Goal: Information Seeking & Learning: Learn about a topic

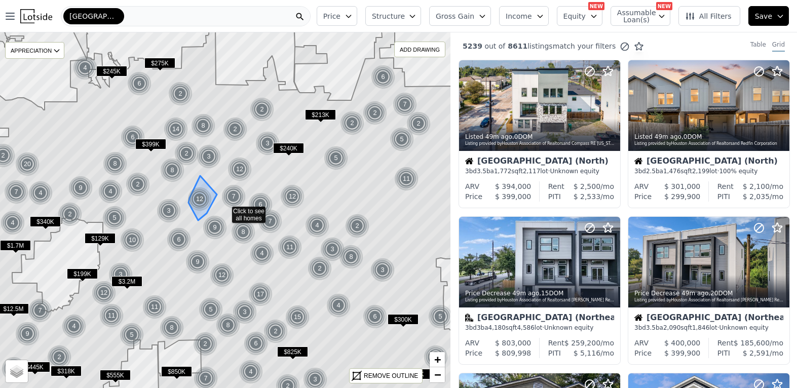
click at [197, 203] on div "12" at bounding box center [199, 199] width 24 height 24
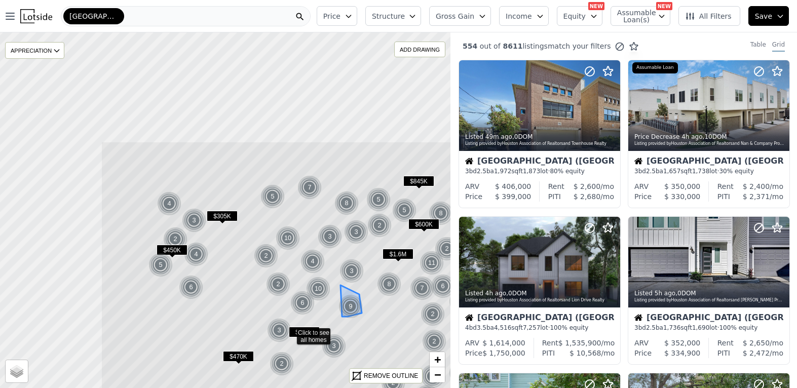
drag, startPoint x: 212, startPoint y: 165, endPoint x: 359, endPoint y: 310, distance: 206.6
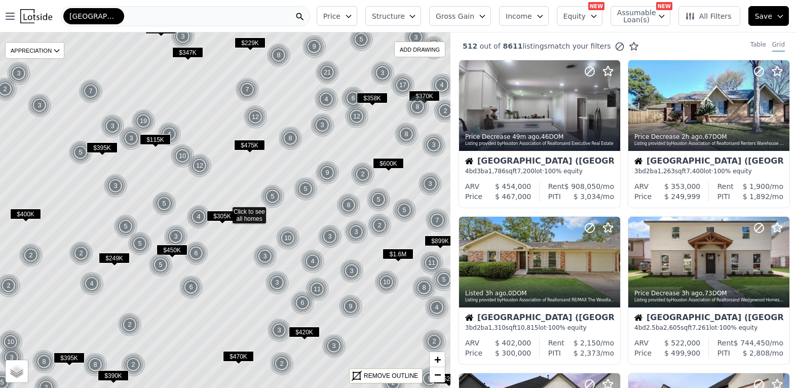
click at [350, 16] on icon "button" at bounding box center [348, 16] width 5 height 3
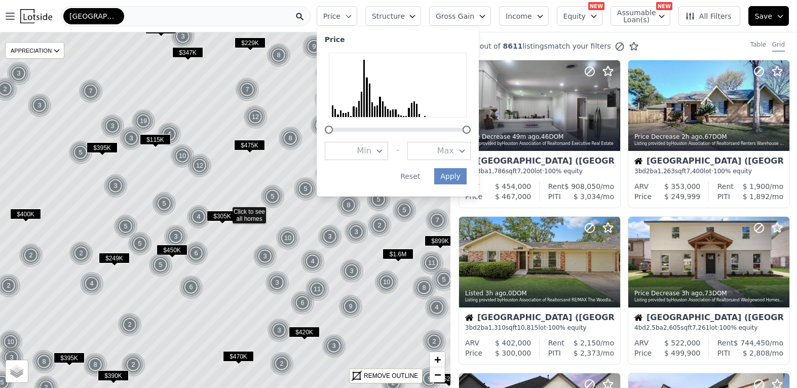
click at [333, 130] on div at bounding box center [329, 130] width 8 height 8
click at [453, 157] on button "Max" at bounding box center [438, 151] width 63 height 18
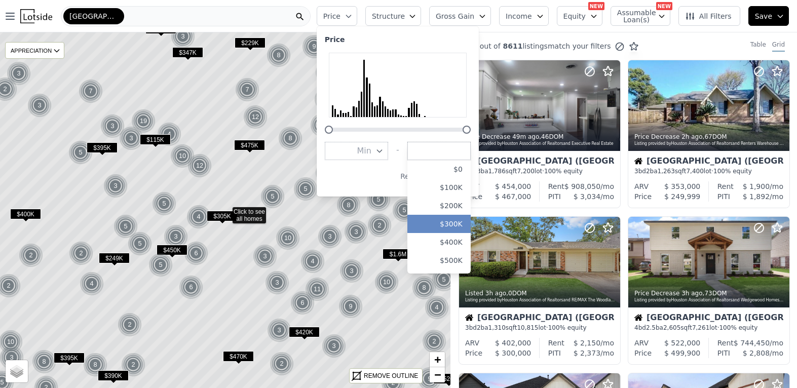
click at [467, 223] on button "$300K" at bounding box center [438, 224] width 63 height 18
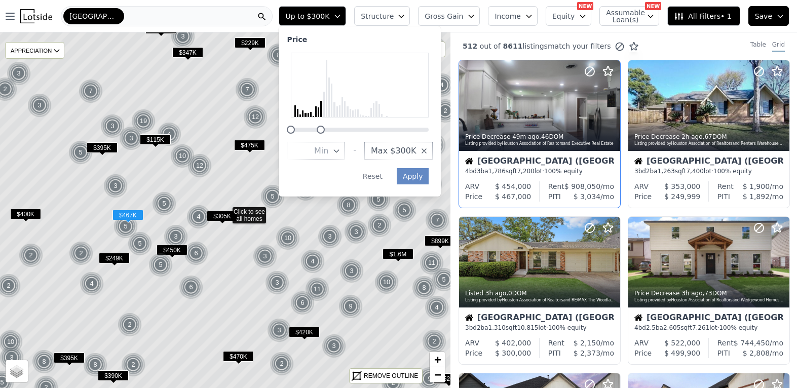
click at [467, 176] on div "Houston (Northwest) 4 bd 3 ba 1,786 sqft 7,200 lot · 100% equity" at bounding box center [539, 166] width 161 height 30
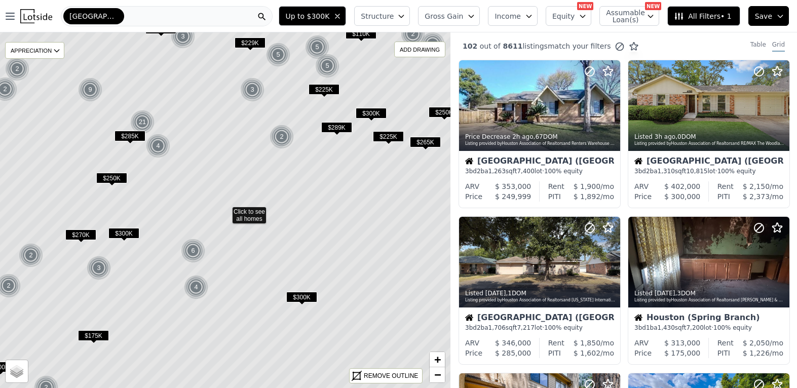
click at [124, 232] on span "$300K" at bounding box center [123, 233] width 31 height 11
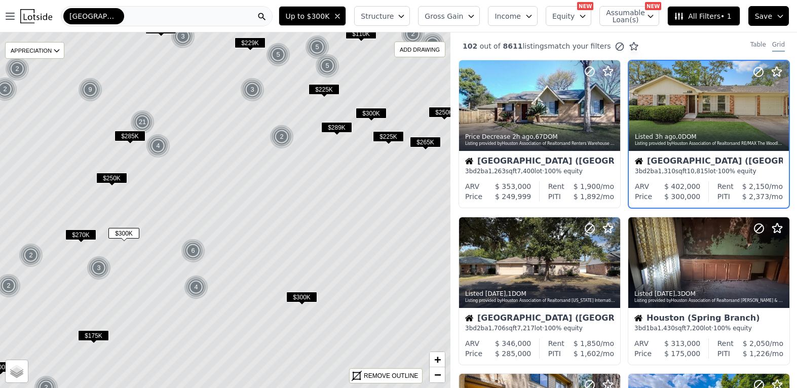
click at [124, 232] on span "$300K" at bounding box center [123, 233] width 31 height 11
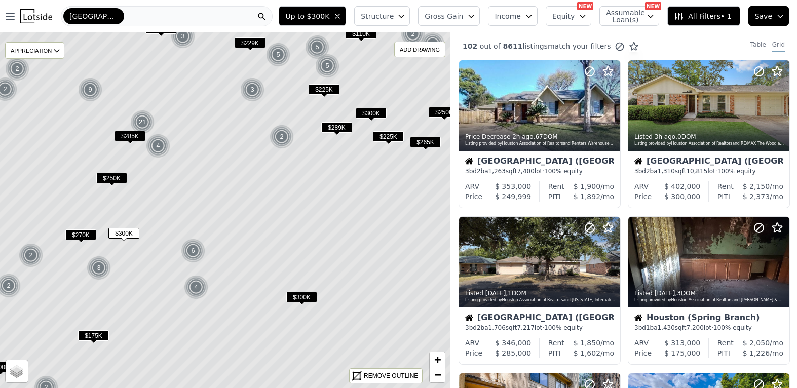
click at [124, 232] on span "$300K" at bounding box center [123, 233] width 31 height 11
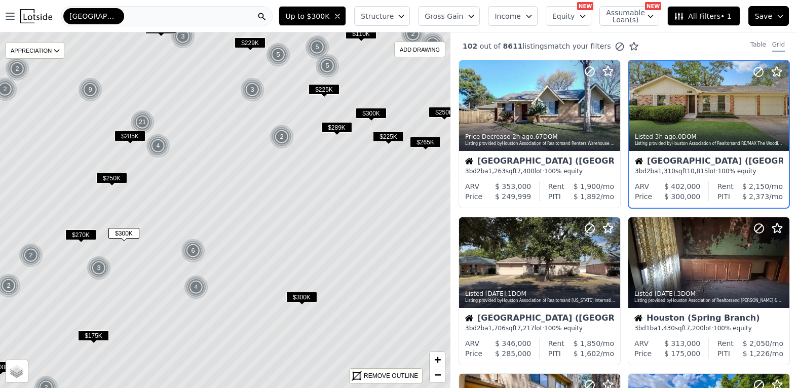
click at [117, 173] on span "$250K" at bounding box center [111, 178] width 31 height 11
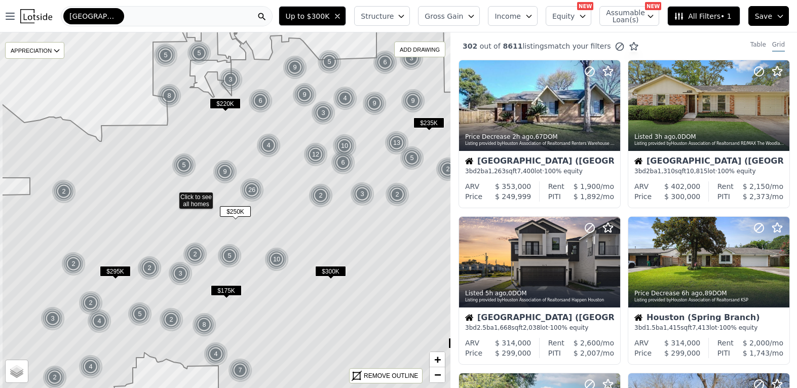
drag, startPoint x: 212, startPoint y: 214, endPoint x: 260, endPoint y: 225, distance: 48.9
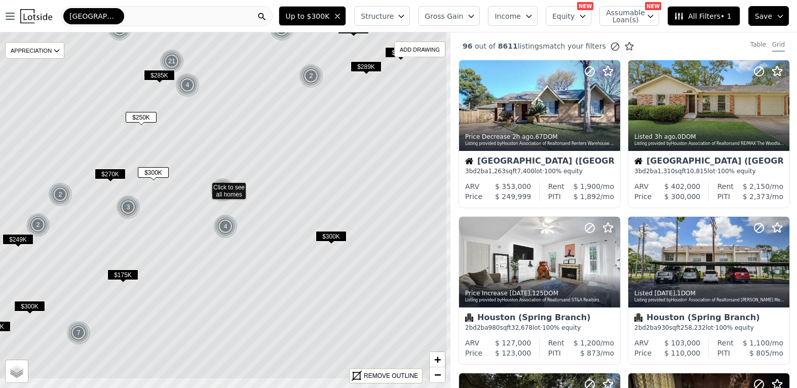
drag, startPoint x: 313, startPoint y: 281, endPoint x: 265, endPoint y: 237, distance: 65.2
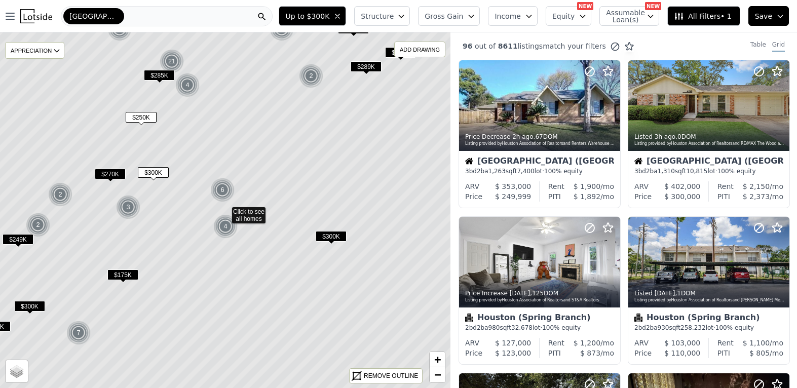
click at [339, 230] on icon at bounding box center [225, 210] width 542 height 428
click at [330, 237] on span "$300K" at bounding box center [331, 236] width 31 height 11
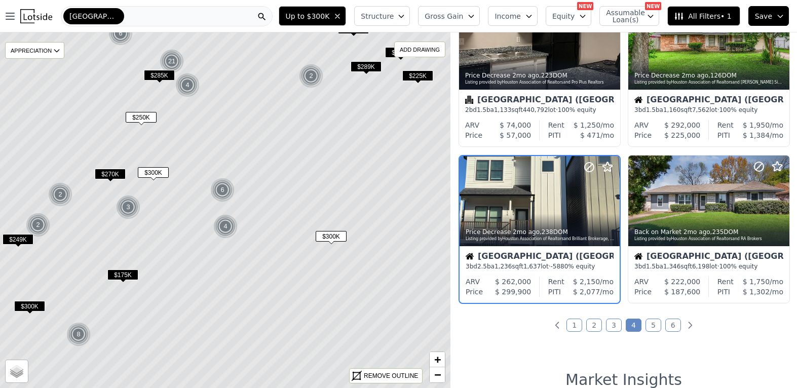
scroll to position [690, 0]
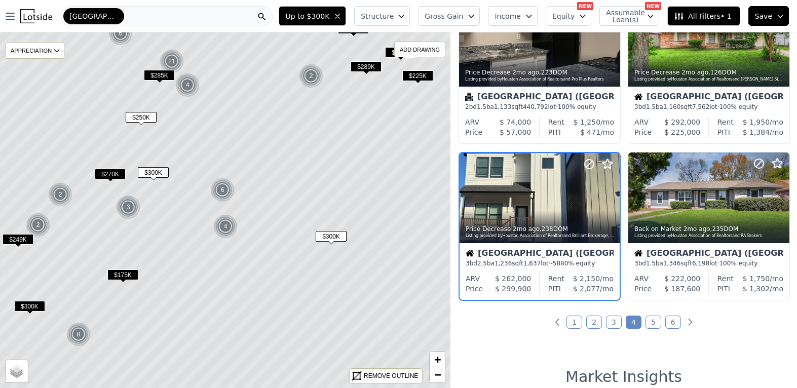
click at [331, 233] on span "$300K" at bounding box center [331, 236] width 31 height 11
click at [487, 200] on button at bounding box center [479, 197] width 41 height 91
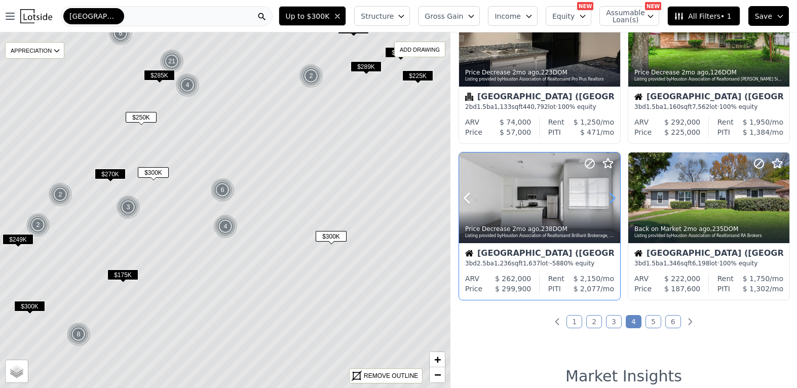
click at [613, 196] on icon at bounding box center [612, 198] width 5 height 10
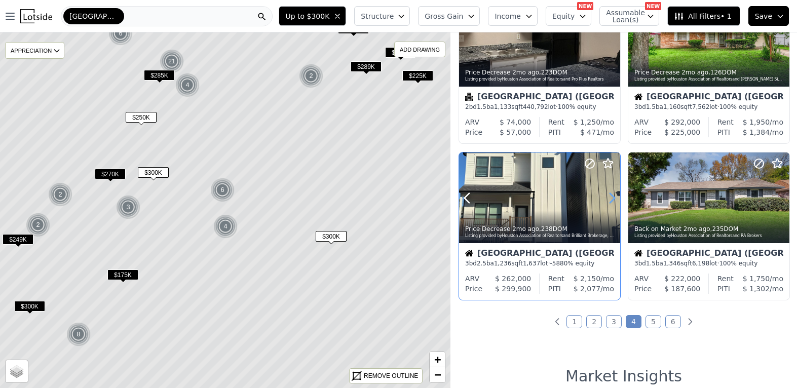
click at [613, 196] on icon at bounding box center [612, 198] width 5 height 10
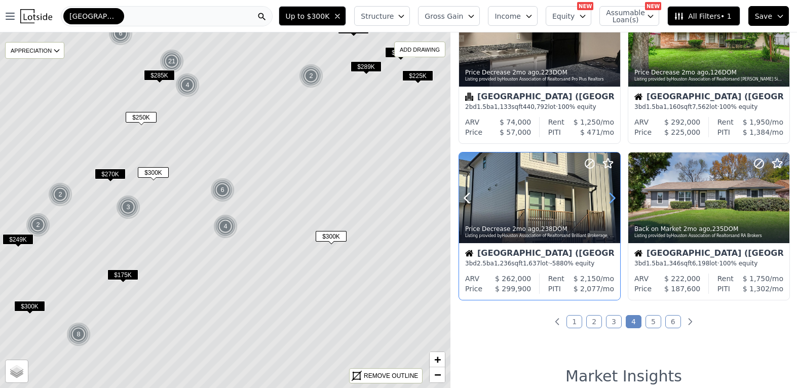
click at [613, 196] on icon at bounding box center [612, 198] width 5 height 10
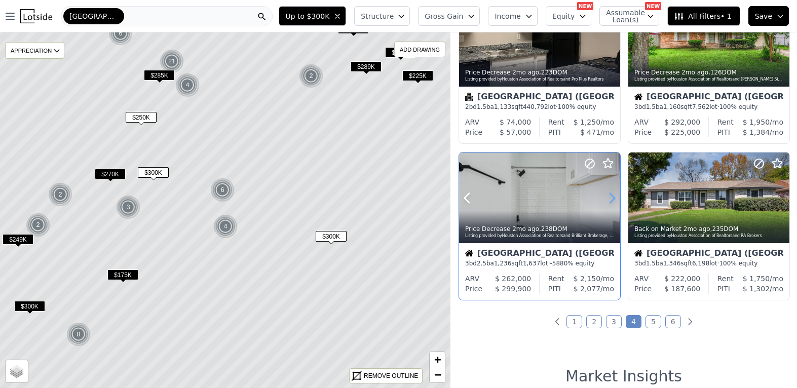
click at [613, 196] on icon at bounding box center [612, 198] width 5 height 10
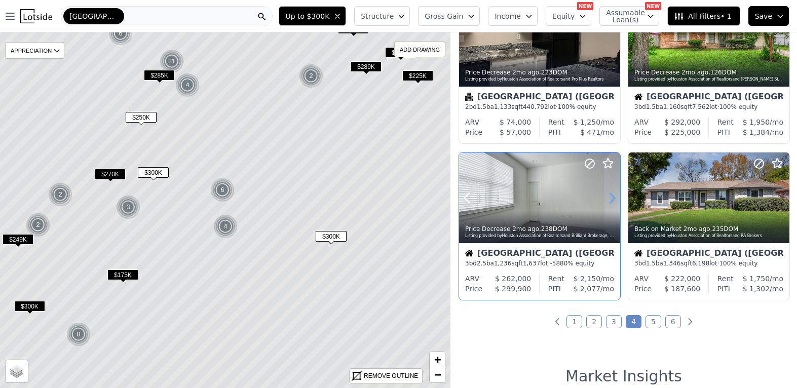
click at [613, 196] on icon at bounding box center [612, 198] width 5 height 10
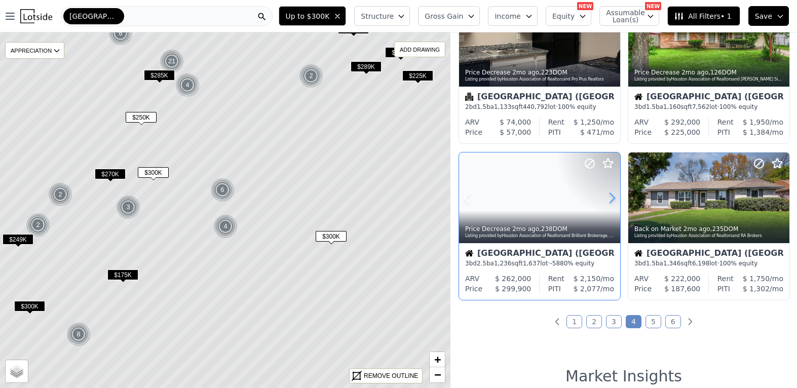
click at [613, 196] on icon at bounding box center [612, 198] width 5 height 10
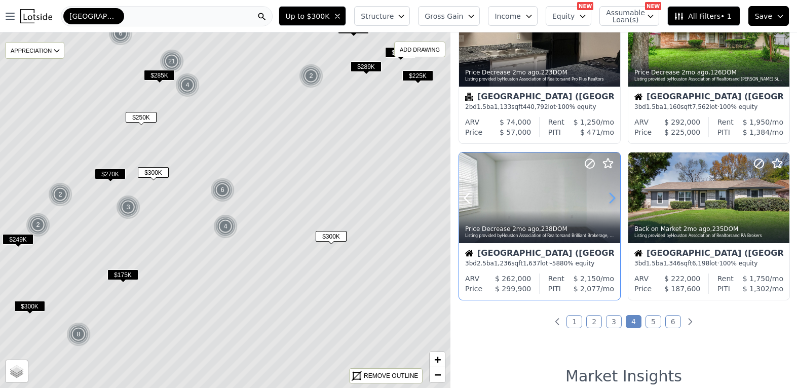
click at [613, 196] on icon at bounding box center [612, 198] width 5 height 10
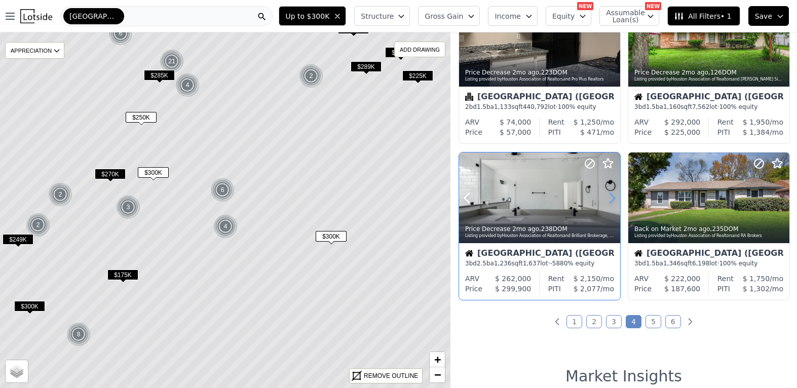
click at [613, 196] on icon at bounding box center [612, 198] width 5 height 10
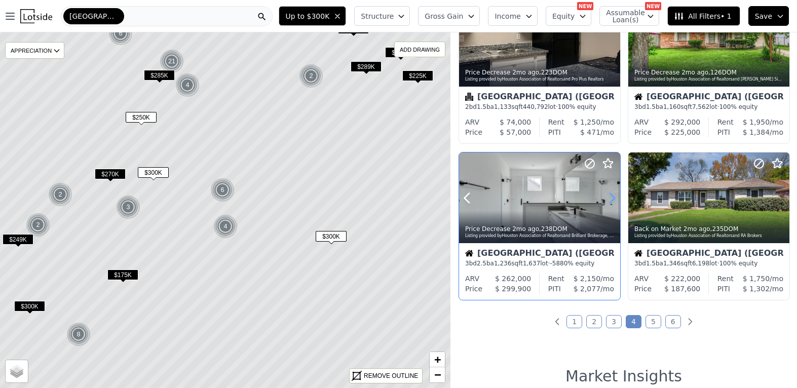
click at [613, 196] on icon at bounding box center [612, 198] width 5 height 10
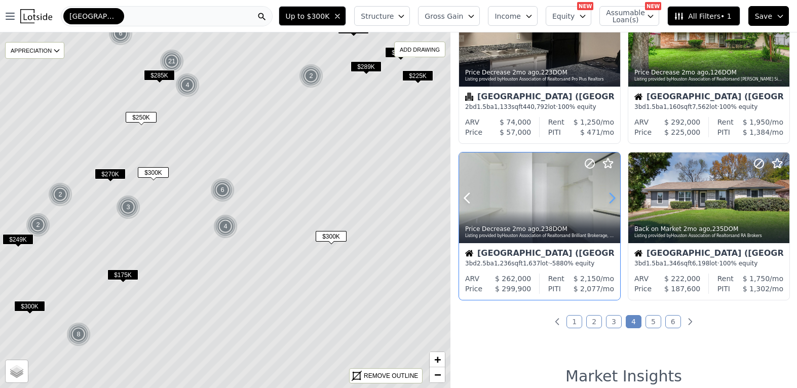
click at [613, 196] on icon at bounding box center [612, 198] width 5 height 10
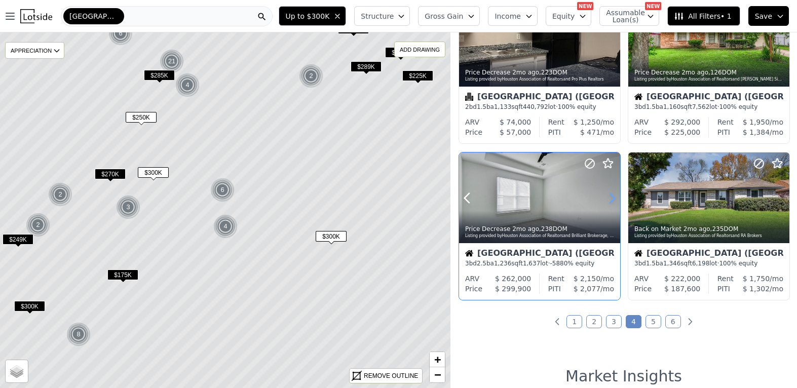
click at [613, 196] on icon at bounding box center [612, 198] width 5 height 10
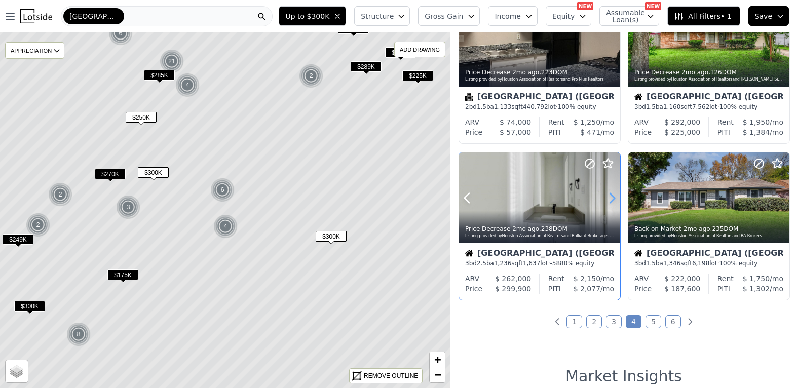
click at [613, 196] on icon at bounding box center [612, 198] width 5 height 10
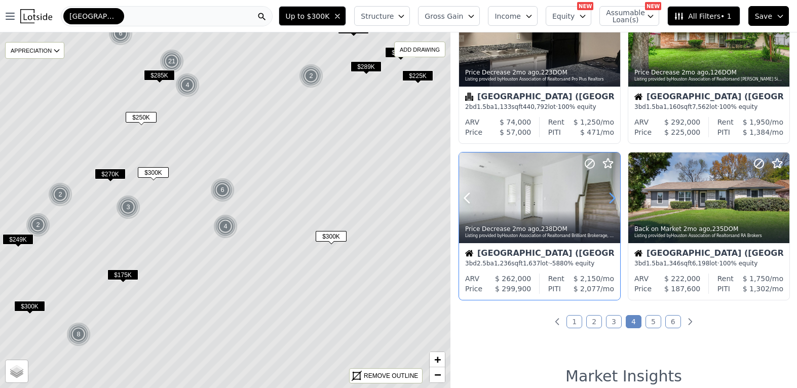
click at [613, 196] on icon at bounding box center [612, 198] width 5 height 10
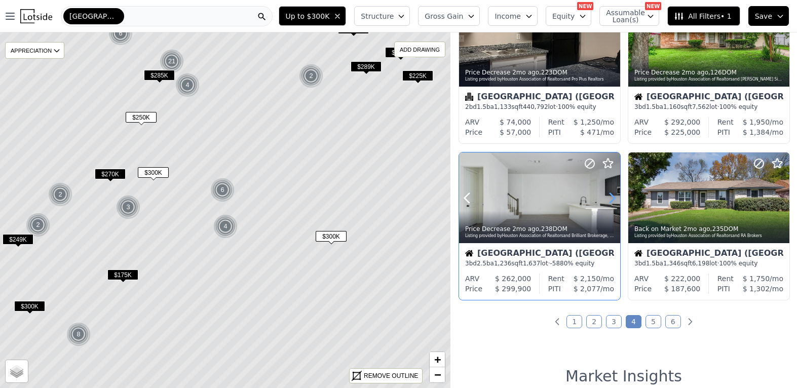
click at [613, 196] on icon at bounding box center [612, 198] width 5 height 10
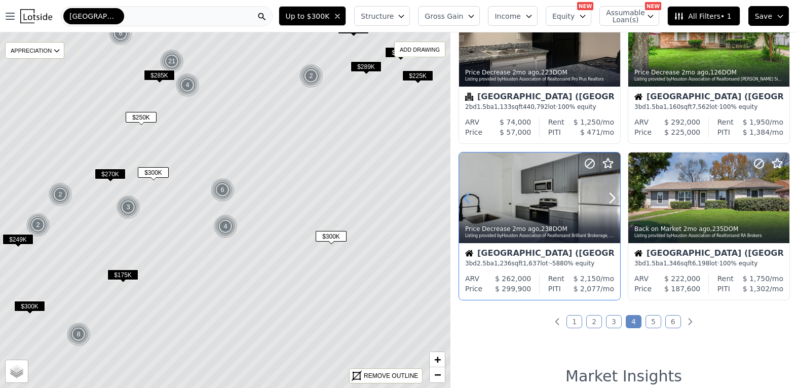
click at [465, 198] on icon at bounding box center [466, 198] width 5 height 10
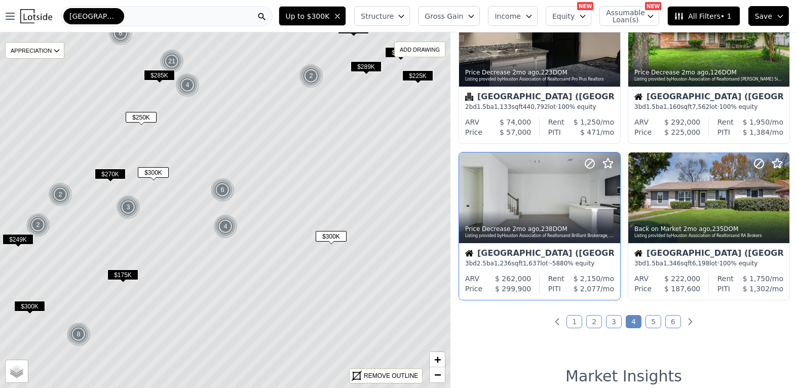
click at [314, 74] on img at bounding box center [311, 76] width 25 height 24
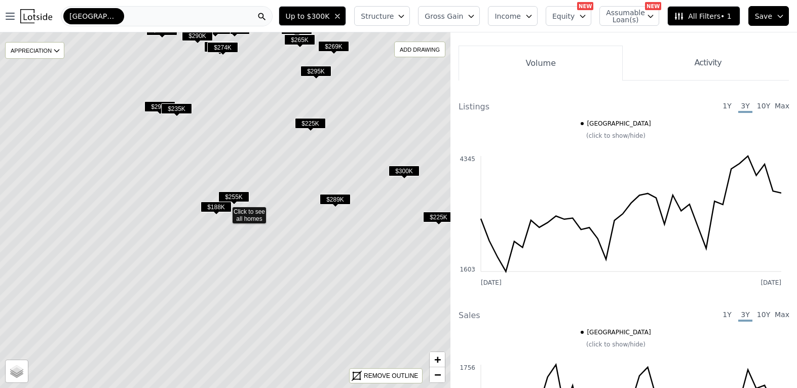
click at [238, 193] on span "$255K" at bounding box center [233, 196] width 31 height 11
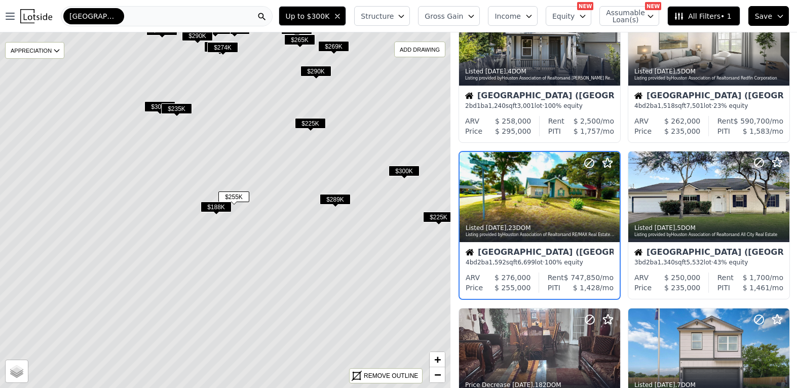
scroll to position [64, 0]
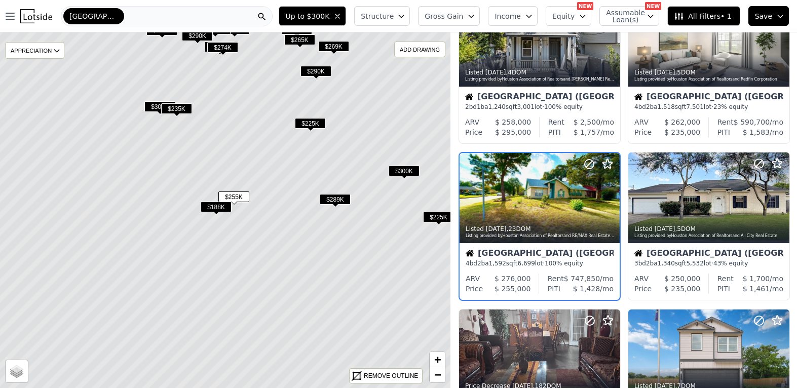
click at [217, 203] on span "$188K" at bounding box center [216, 207] width 31 height 11
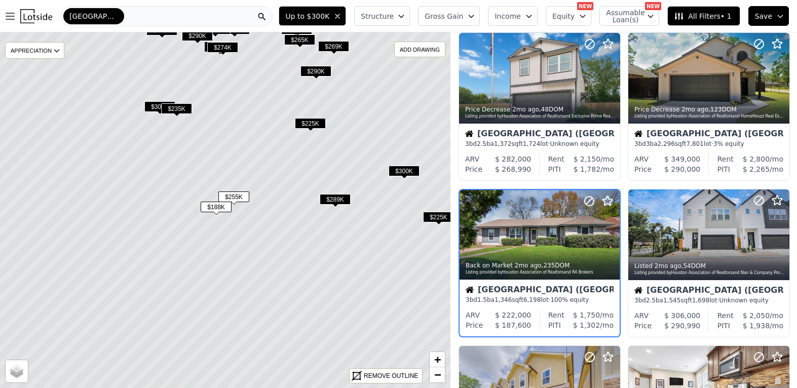
scroll to position [377, 0]
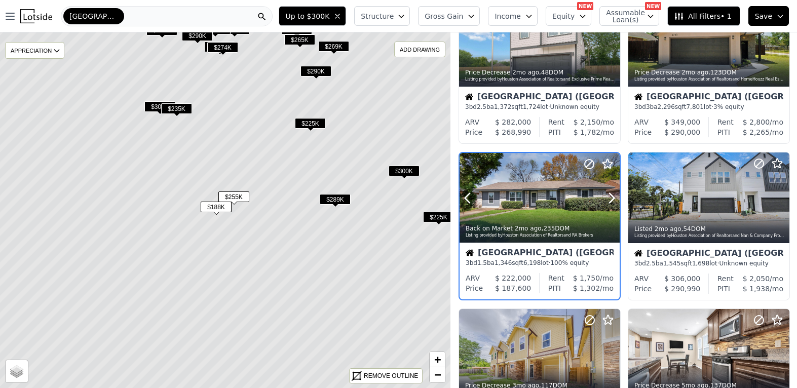
click at [506, 187] on div at bounding box center [539, 198] width 160 height 90
click at [339, 195] on span "$289K" at bounding box center [335, 199] width 31 height 11
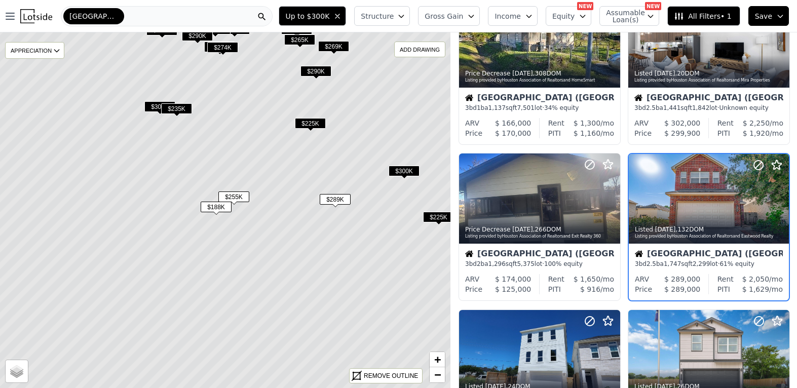
scroll to position [533, 0]
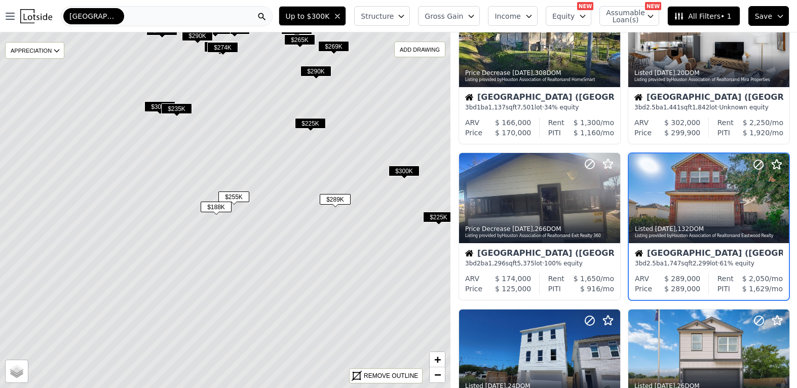
click at [404, 166] on span "$300K" at bounding box center [403, 171] width 31 height 11
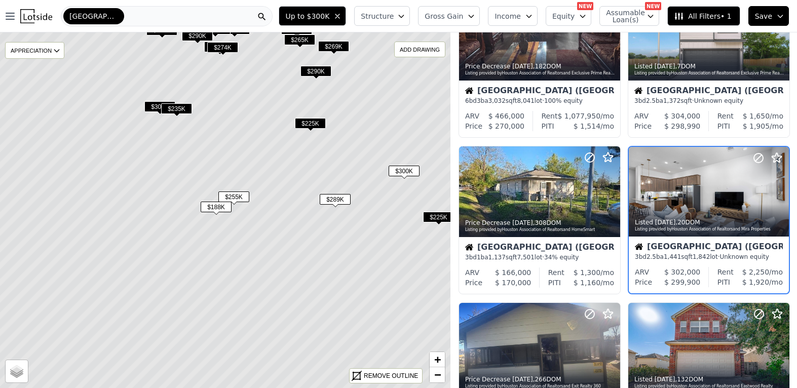
scroll to position [377, 0]
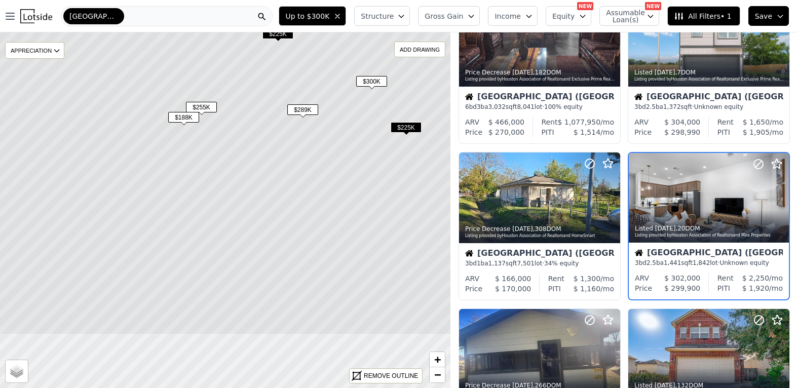
drag, startPoint x: 312, startPoint y: 273, endPoint x: 280, endPoint y: 183, distance: 95.3
click at [280, 183] on icon at bounding box center [193, 120] width 542 height 428
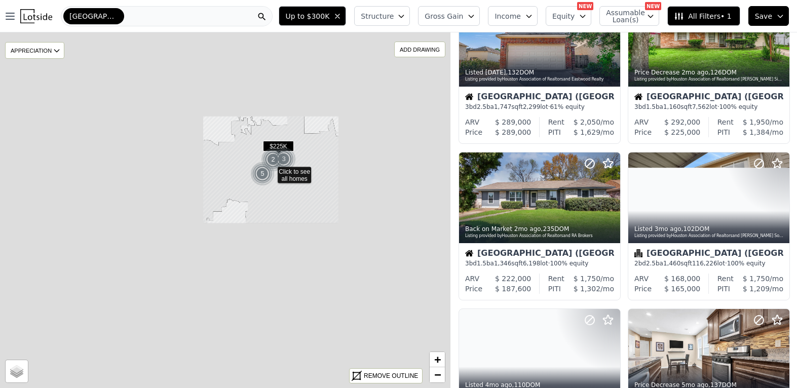
scroll to position [64, 0]
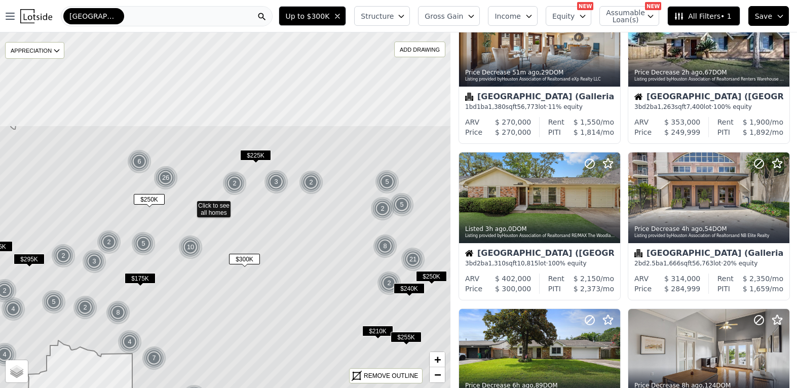
drag, startPoint x: 292, startPoint y: 252, endPoint x: 259, endPoint y: 291, distance: 51.0
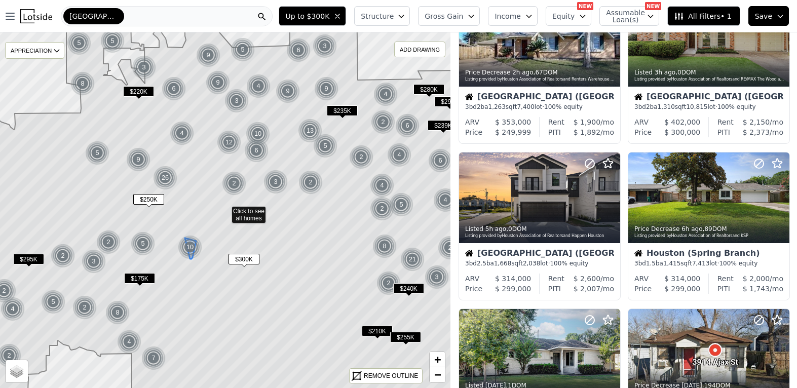
click at [190, 244] on div "10" at bounding box center [190, 247] width 24 height 24
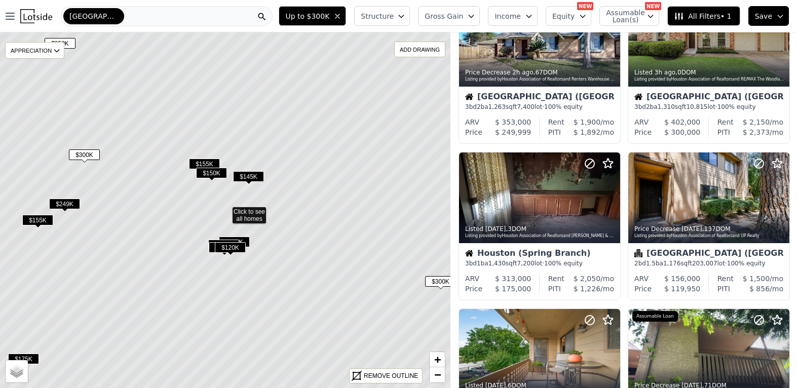
click at [196, 162] on span "$155K" at bounding box center [204, 164] width 31 height 11
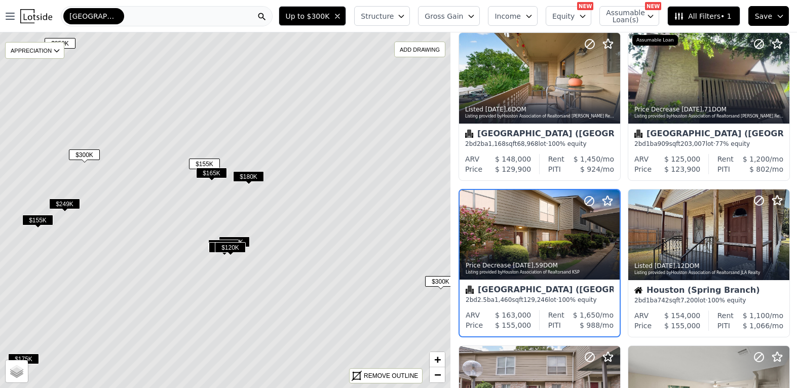
scroll to position [377, 0]
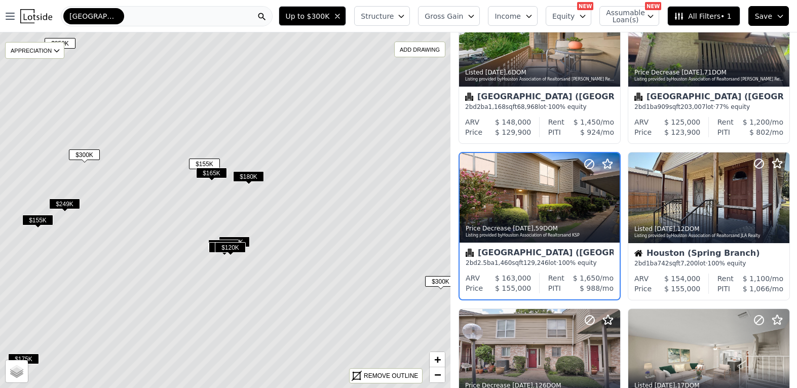
click at [220, 174] on span "$165K" at bounding box center [211, 173] width 31 height 11
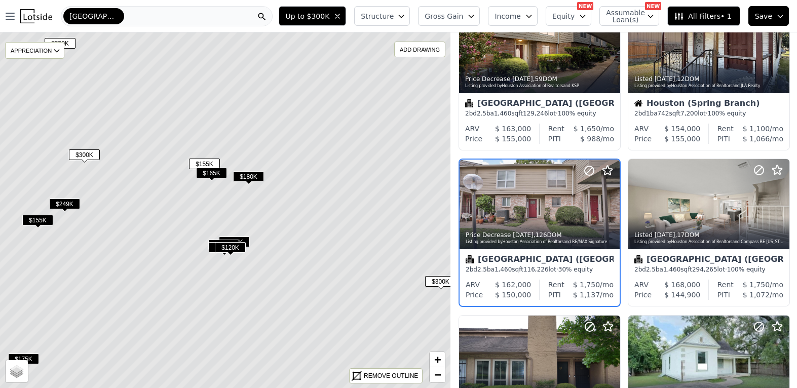
scroll to position [533, 0]
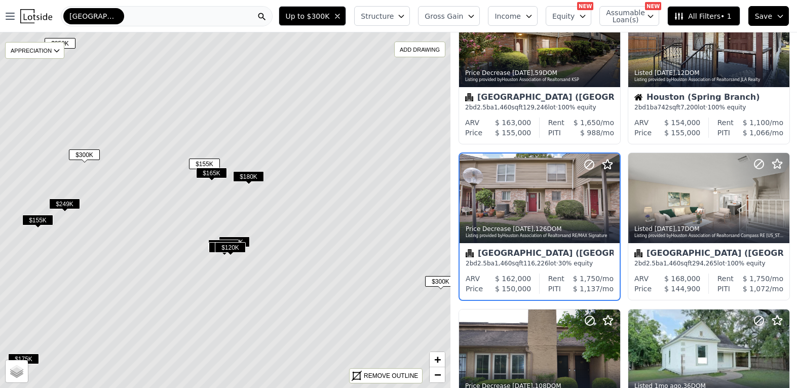
click at [210, 176] on span "$165K" at bounding box center [211, 173] width 31 height 11
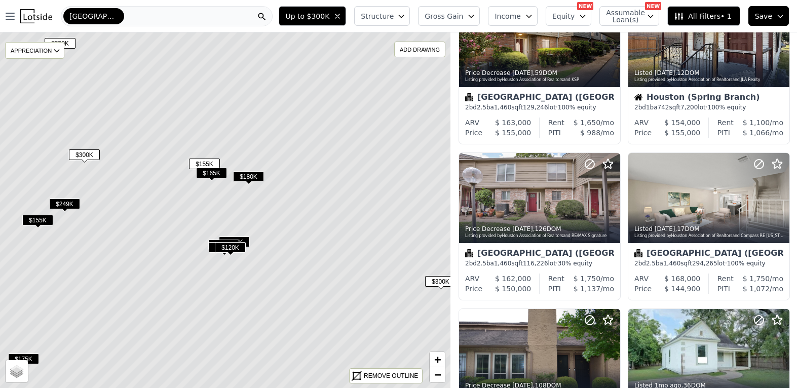
click at [643, 14] on span "All Filters • 1" at bounding box center [702, 16] width 57 height 10
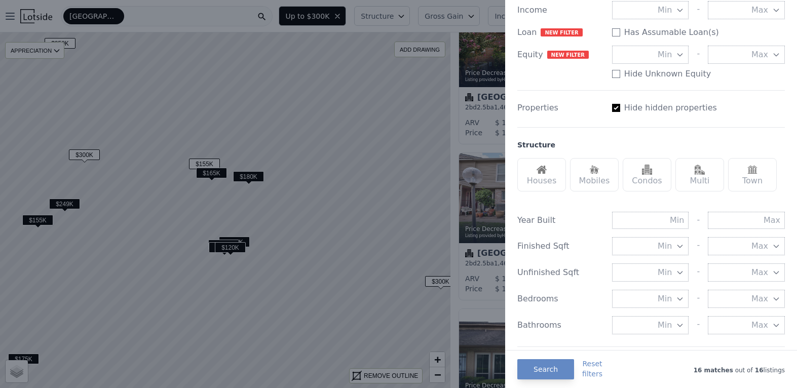
scroll to position [203, 0]
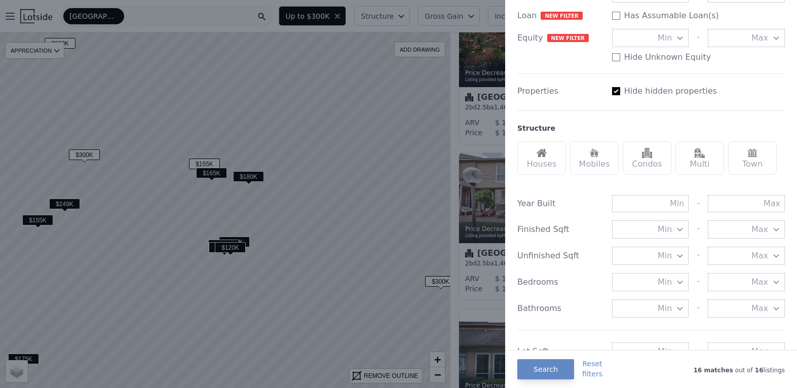
click at [560, 159] on div "Houses" at bounding box center [541, 157] width 49 height 33
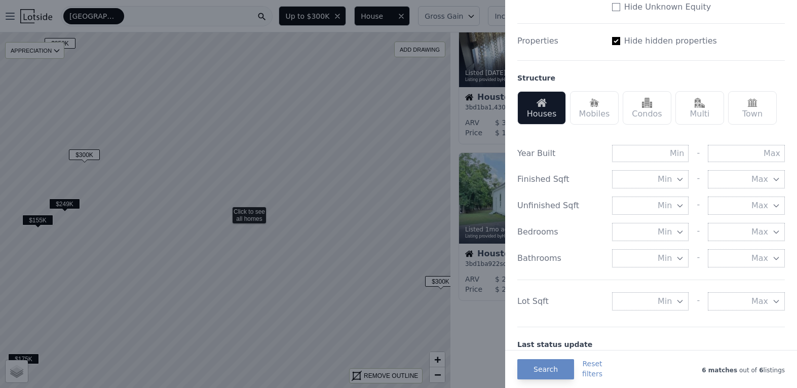
scroll to position [253, 0]
click at [558, 353] on button "Search" at bounding box center [545, 369] width 57 height 20
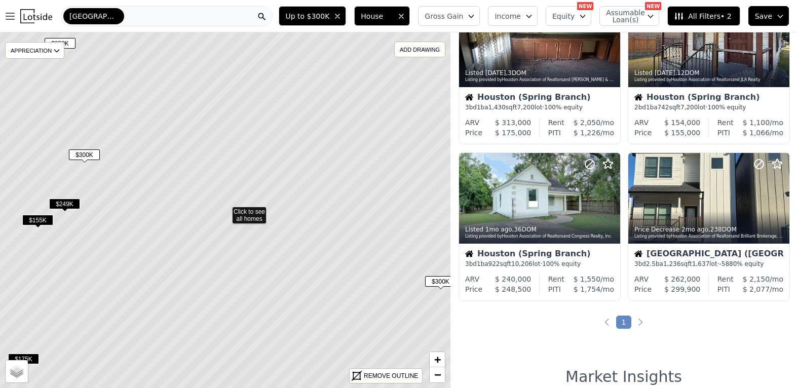
drag, startPoint x: 182, startPoint y: 223, endPoint x: 201, endPoint y: 234, distance: 22.1
click at [201, 234] on icon at bounding box center [225, 210] width 542 height 428
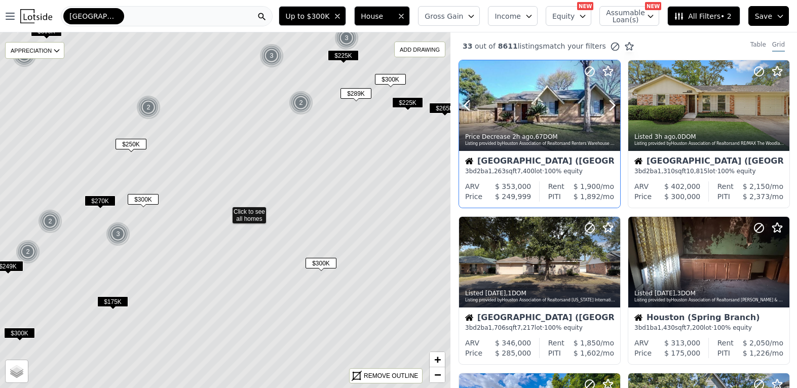
click at [550, 105] on div at bounding box center [539, 105] width 161 height 91
click at [643, 103] on div at bounding box center [756, 92] width 65 height 65
click at [643, 71] on icon at bounding box center [777, 70] width 10 height 9
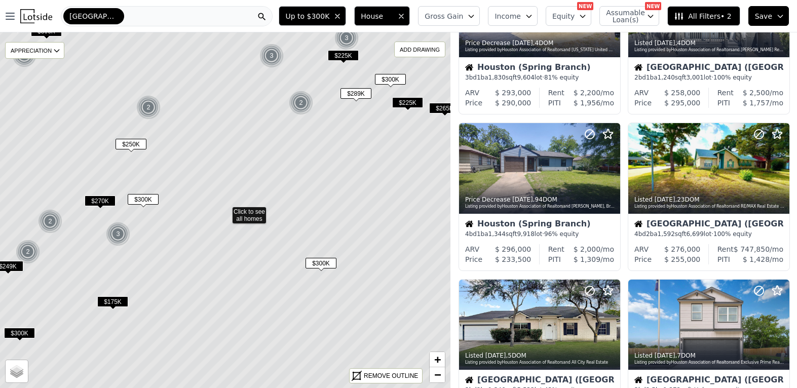
scroll to position [456, 0]
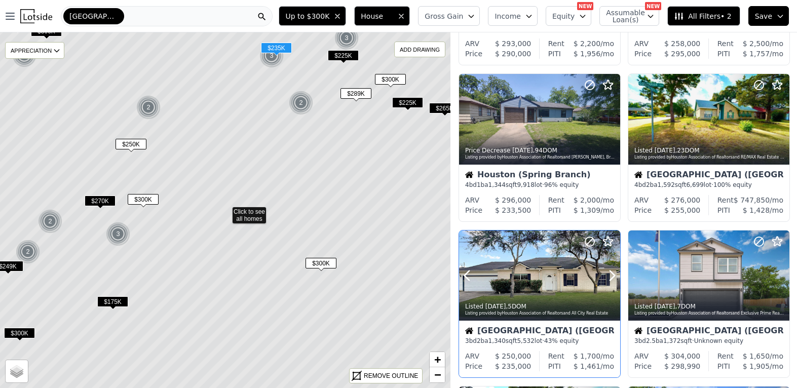
click at [558, 273] on div at bounding box center [587, 262] width 65 height 65
click at [38, 221] on img at bounding box center [50, 221] width 25 height 24
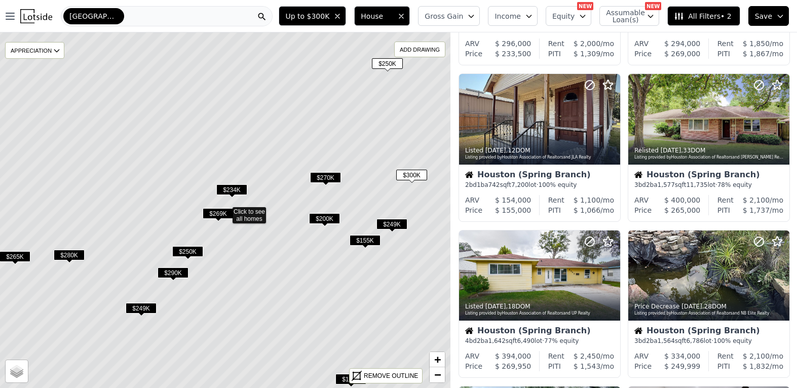
scroll to position [299, 0]
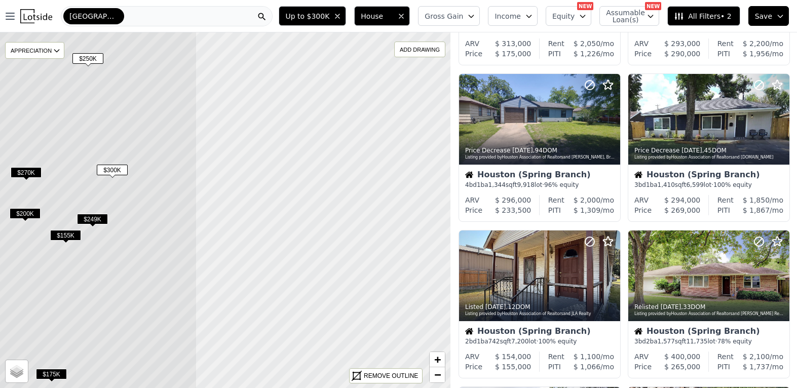
drag, startPoint x: 129, startPoint y: 280, endPoint x: 113, endPoint y: 273, distance: 17.7
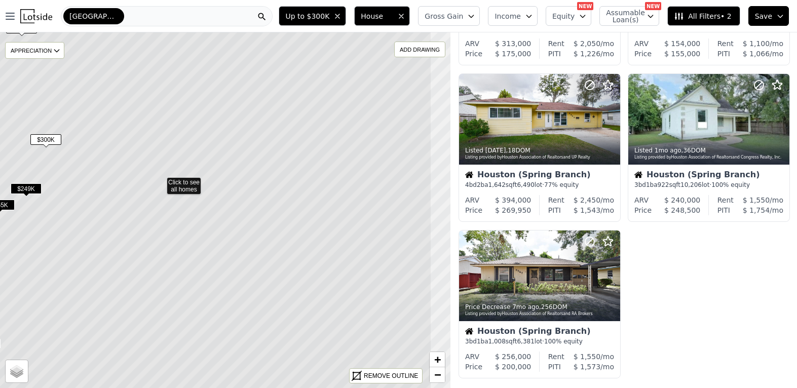
drag, startPoint x: 245, startPoint y: 242, endPoint x: 226, endPoint y: 234, distance: 20.2
click at [226, 234] on icon at bounding box center [160, 181] width 542 height 428
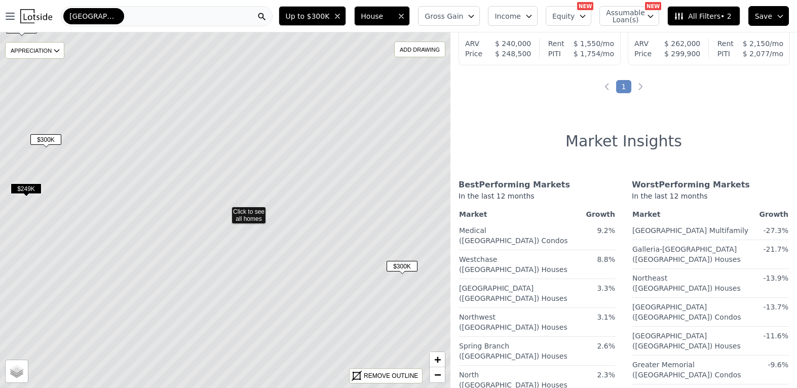
scroll to position [143, 0]
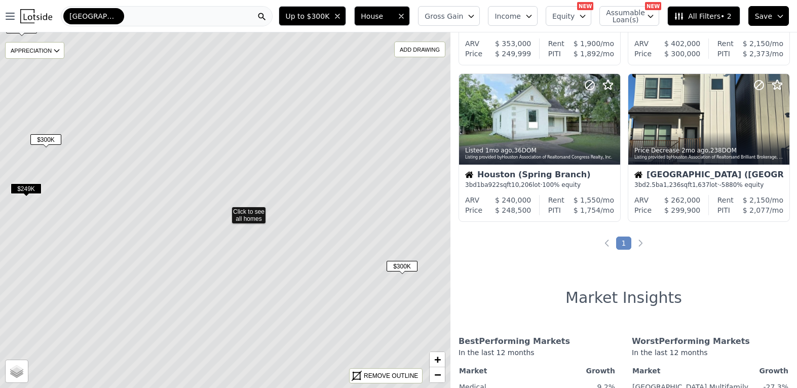
click at [244, 214] on icon at bounding box center [225, 210] width 542 height 428
click at [245, 226] on icon at bounding box center [185, 194] width 542 height 428
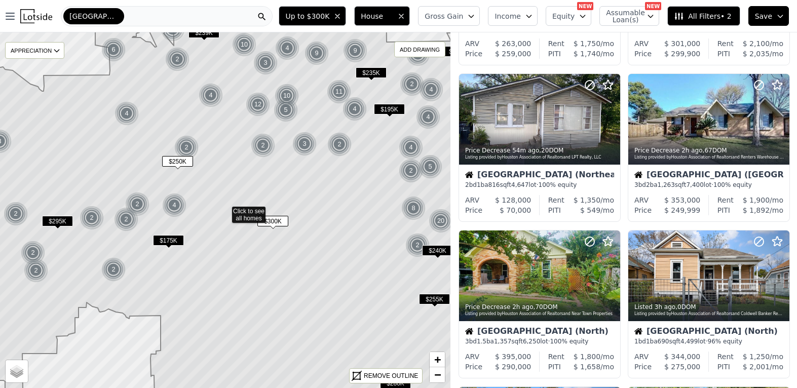
scroll to position [612, 0]
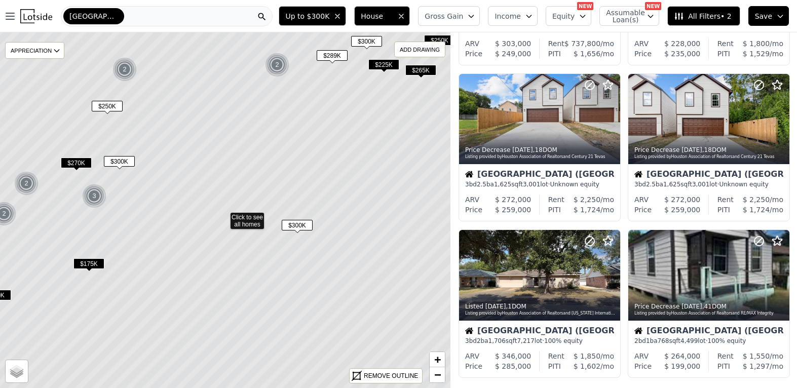
scroll to position [143, 0]
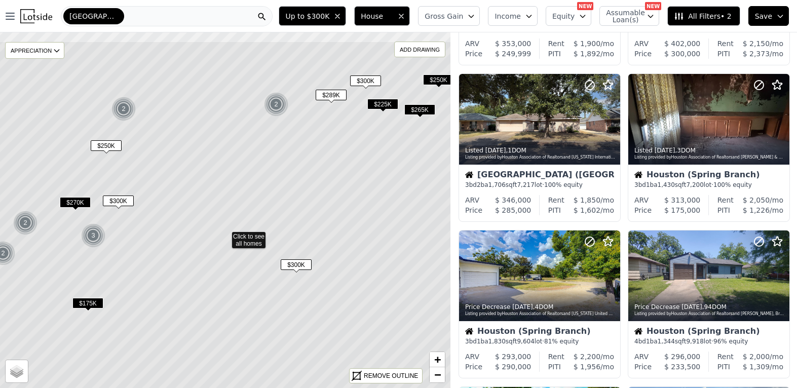
drag, startPoint x: 198, startPoint y: 226, endPoint x: 197, endPoint y: 266, distance: 39.5
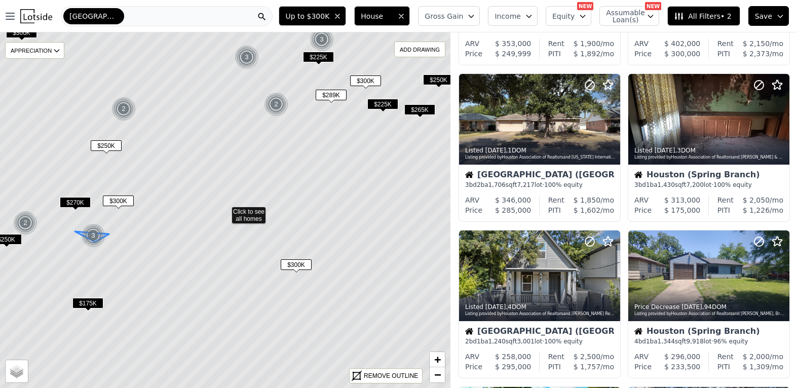
click at [91, 239] on div "3" at bounding box center [93, 235] width 24 height 24
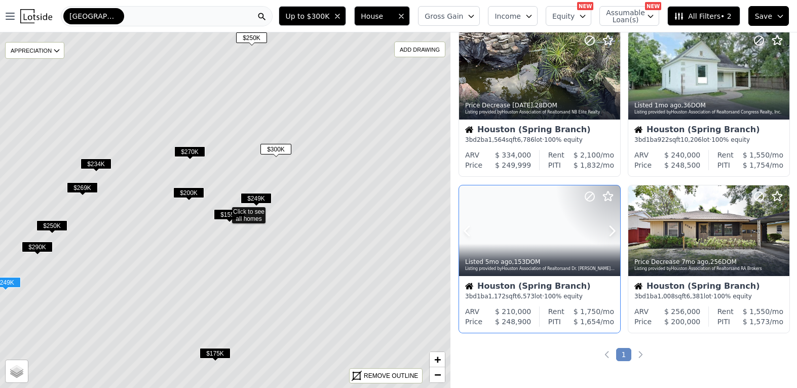
scroll to position [801, 0]
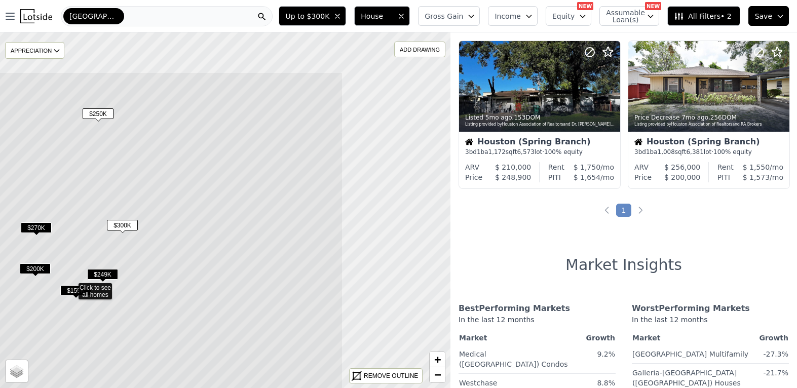
drag, startPoint x: 178, startPoint y: 231, endPoint x: 180, endPoint y: 260, distance: 29.4
click at [186, 255] on icon at bounding box center [71, 286] width 542 height 428
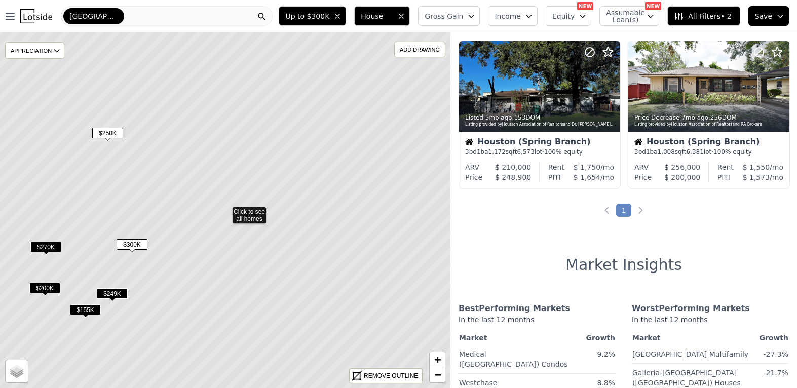
scroll to position [645, 0]
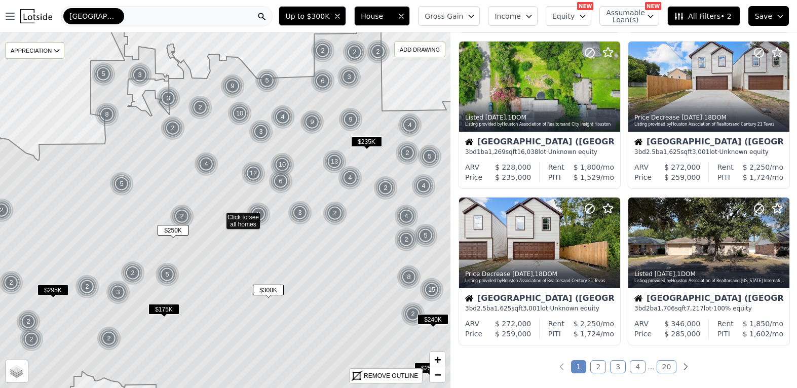
click at [277, 261] on icon at bounding box center [219, 216] width 542 height 428
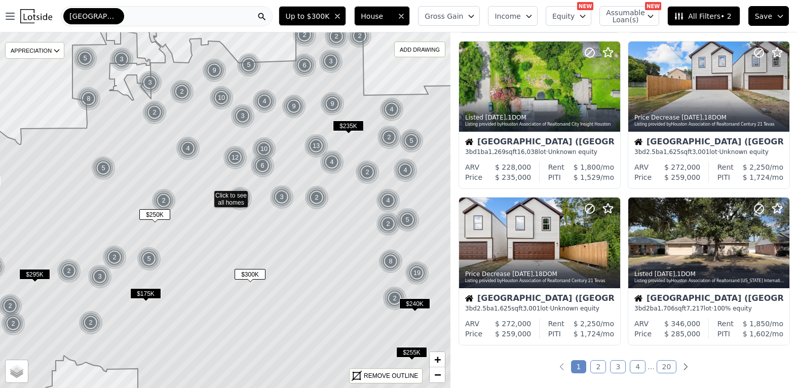
click at [349, 254] on icon at bounding box center [207, 194] width 542 height 428
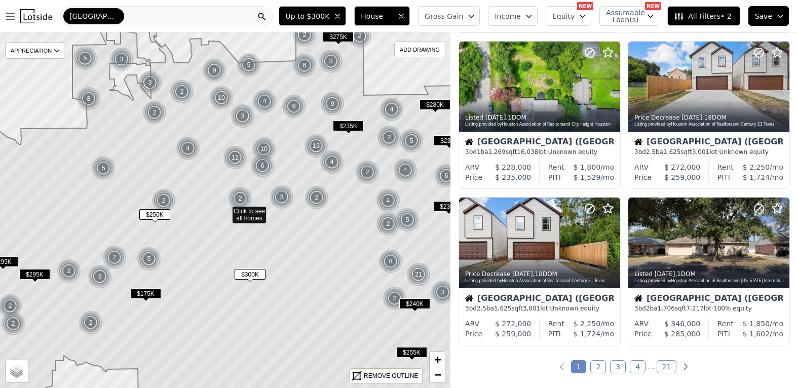
click at [393, 296] on div "2" at bounding box center [394, 298] width 24 height 24
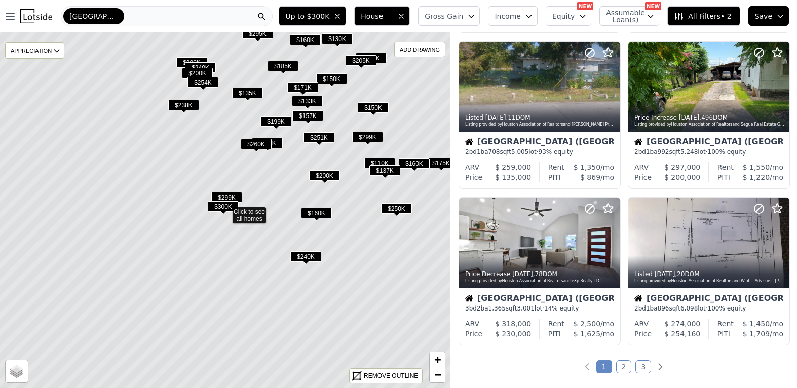
click at [230, 193] on span "$299K" at bounding box center [226, 197] width 31 height 11
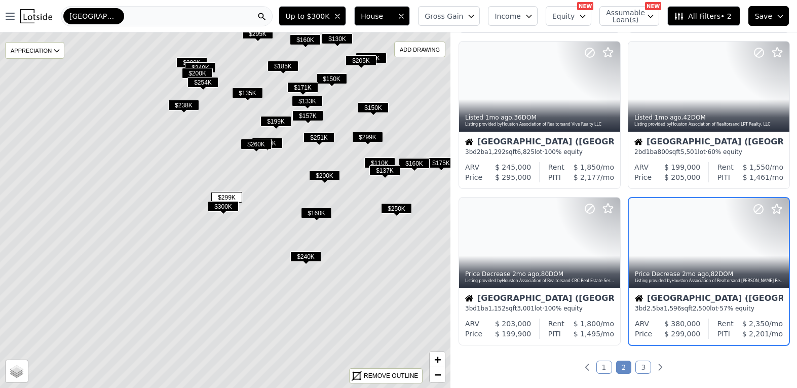
scroll to position [690, 0]
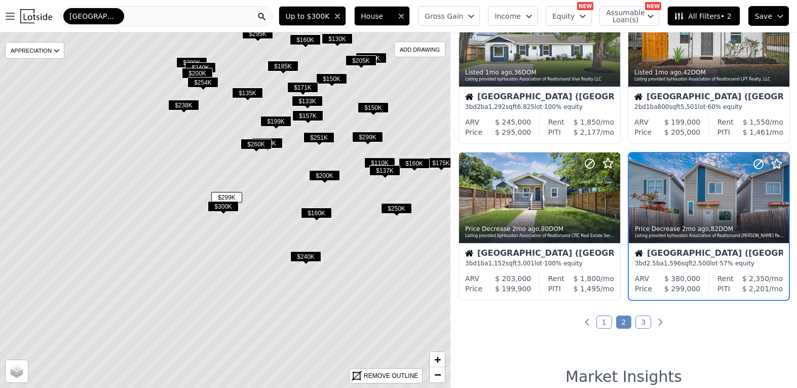
click at [221, 205] on span "$300K" at bounding box center [223, 206] width 31 height 11
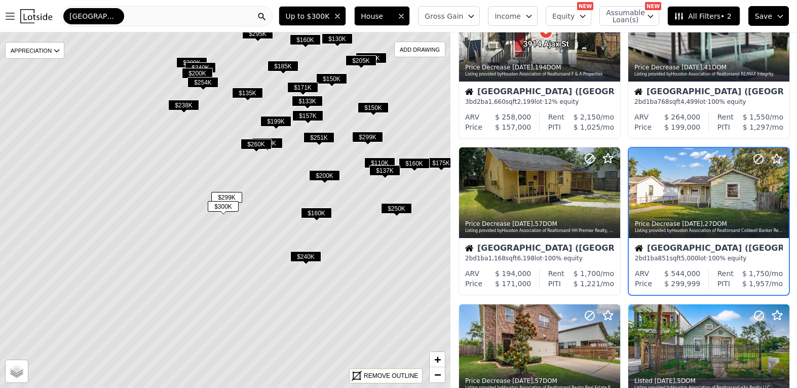
scroll to position [64, 0]
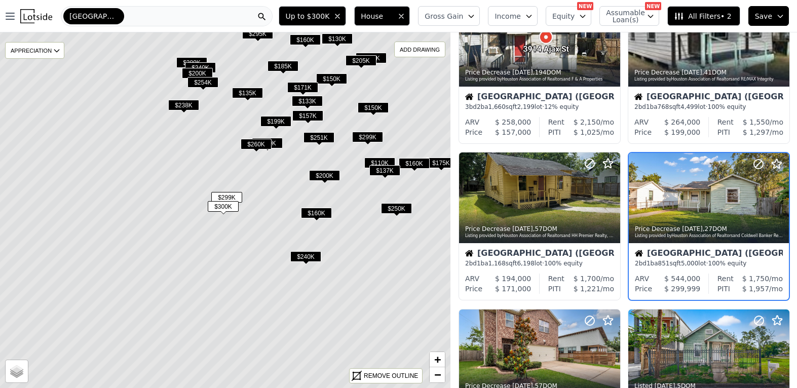
click at [188, 103] on span "$238K" at bounding box center [183, 105] width 31 height 11
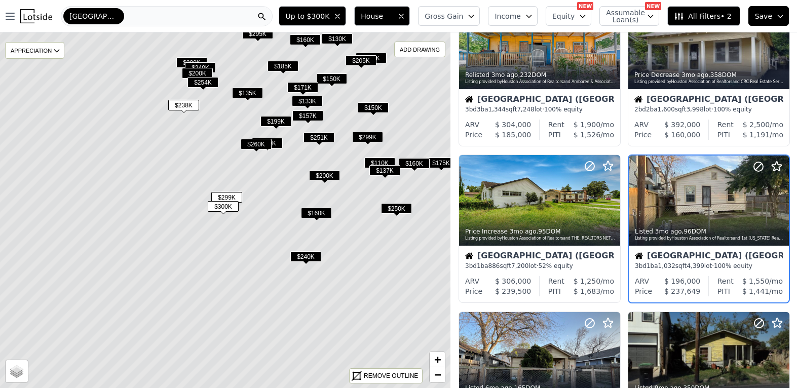
scroll to position [221, 0]
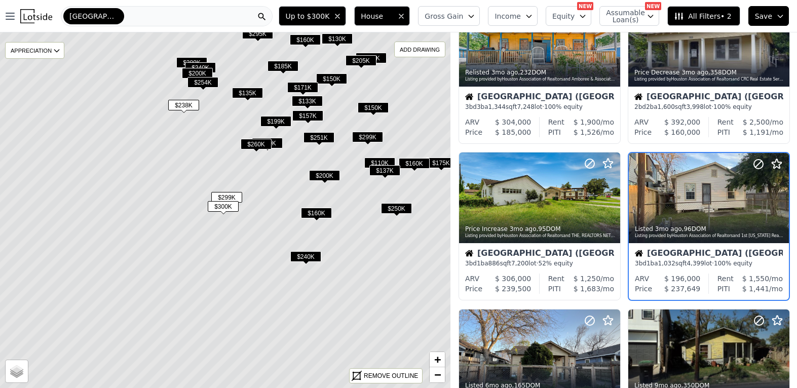
click at [247, 139] on span "$260K" at bounding box center [256, 144] width 31 height 11
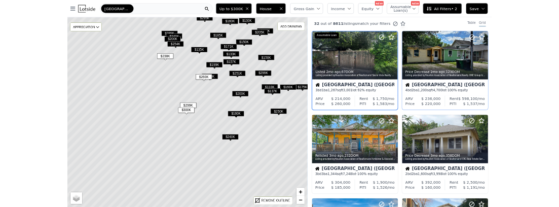
scroll to position [0, 0]
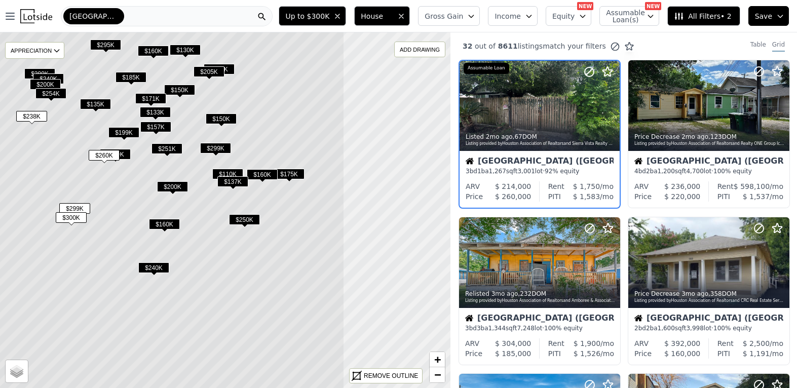
drag, startPoint x: 253, startPoint y: 235, endPoint x: 180, endPoint y: 242, distance: 72.7
click at [183, 242] on icon at bounding box center [73, 221] width 542 height 428
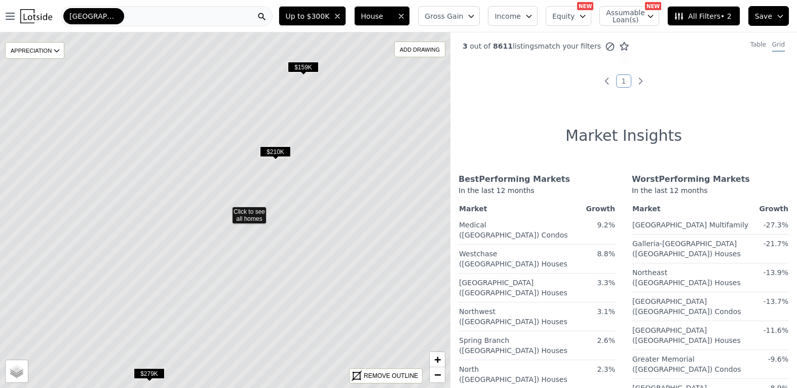
click at [255, 203] on icon at bounding box center [225, 210] width 542 height 428
click at [281, 145] on icon at bounding box center [225, 210] width 542 height 428
click at [273, 148] on span "$210K" at bounding box center [275, 151] width 31 height 11
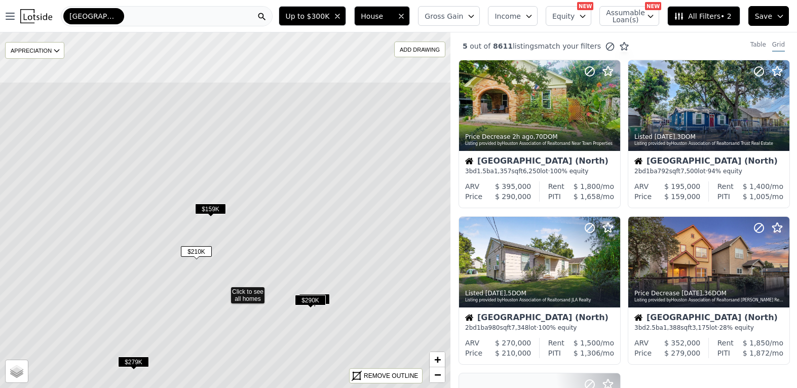
drag, startPoint x: 128, startPoint y: 169, endPoint x: 126, endPoint y: 255, distance: 85.6
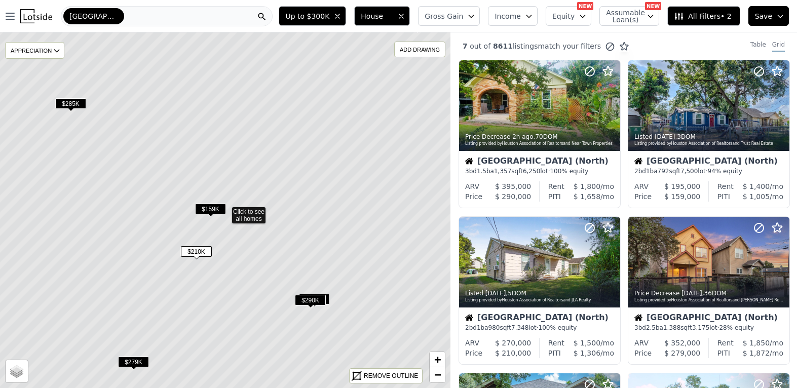
click at [70, 97] on icon at bounding box center [225, 210] width 542 height 428
click at [211, 206] on span "$159K" at bounding box center [210, 209] width 31 height 11
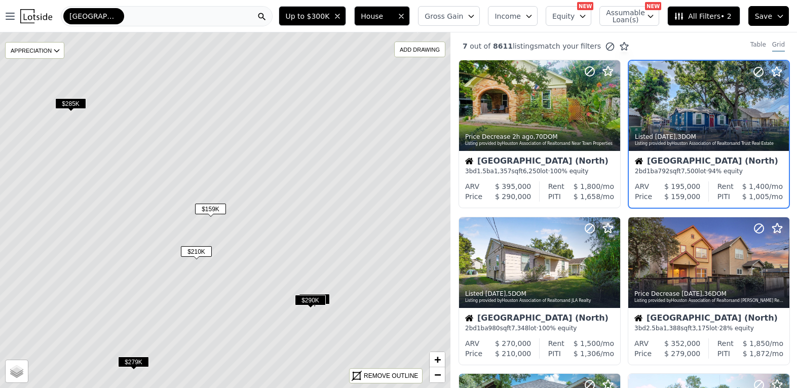
click at [314, 298] on span "$290K" at bounding box center [310, 300] width 31 height 11
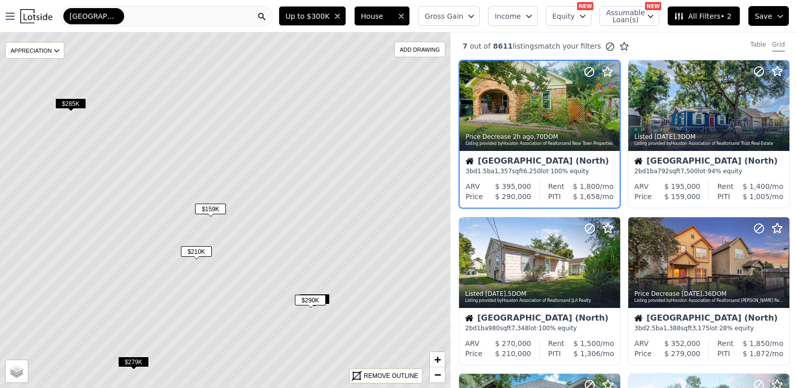
click at [314, 298] on span "$290K" at bounding box center [310, 300] width 31 height 11
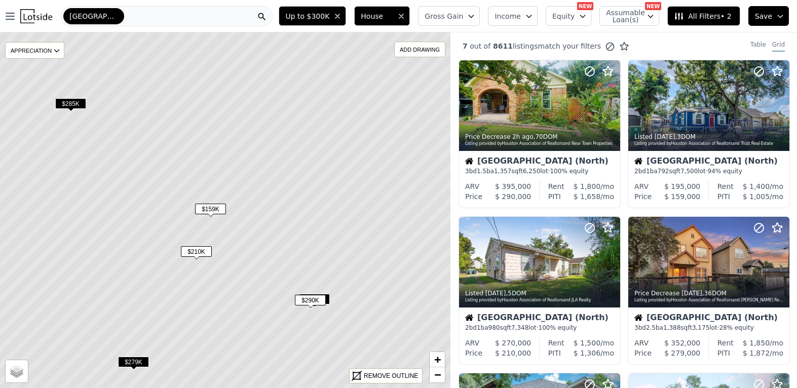
click at [307, 298] on span "$290K" at bounding box center [310, 300] width 31 height 11
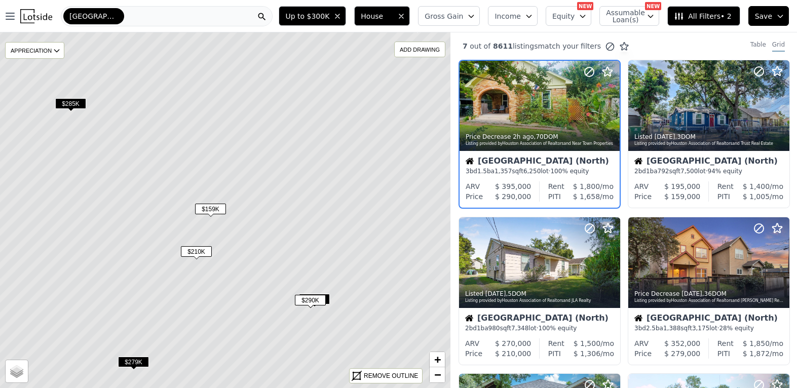
click at [307, 298] on span "$290K" at bounding box center [310, 300] width 31 height 11
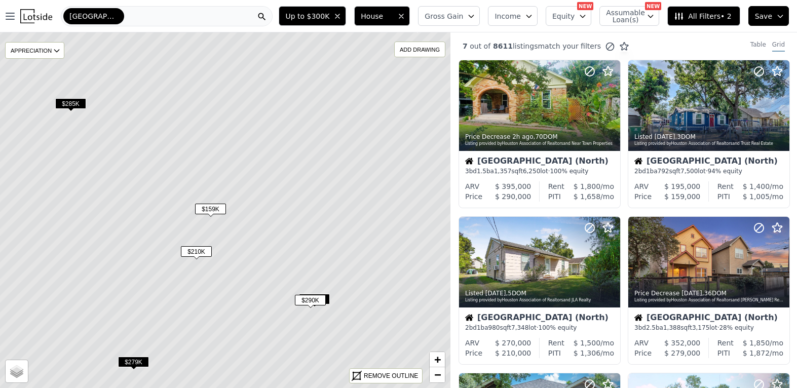
click at [307, 298] on span "$290K" at bounding box center [310, 300] width 31 height 11
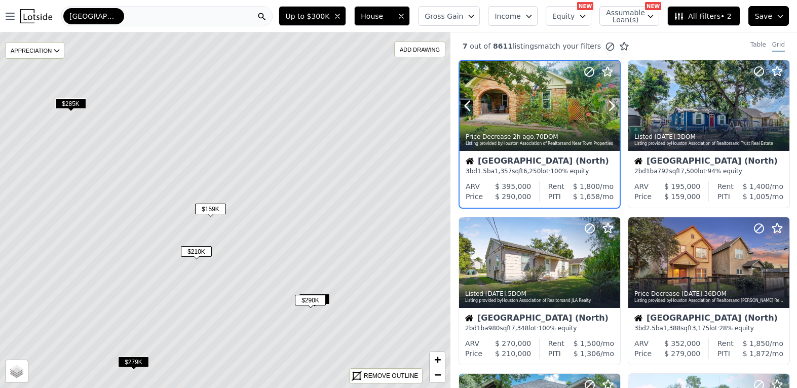
drag, startPoint x: 485, startPoint y: 119, endPoint x: 495, endPoint y: 111, distance: 12.7
click at [495, 111] on button at bounding box center [479, 106] width 41 height 90
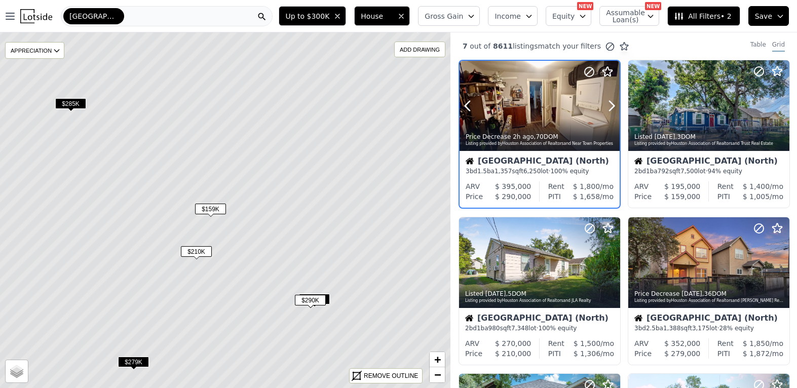
click at [495, 111] on button at bounding box center [479, 106] width 41 height 90
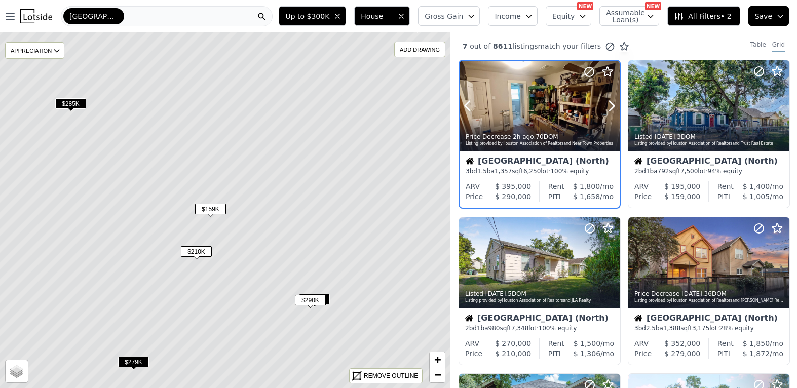
click at [495, 111] on button at bounding box center [479, 106] width 41 height 90
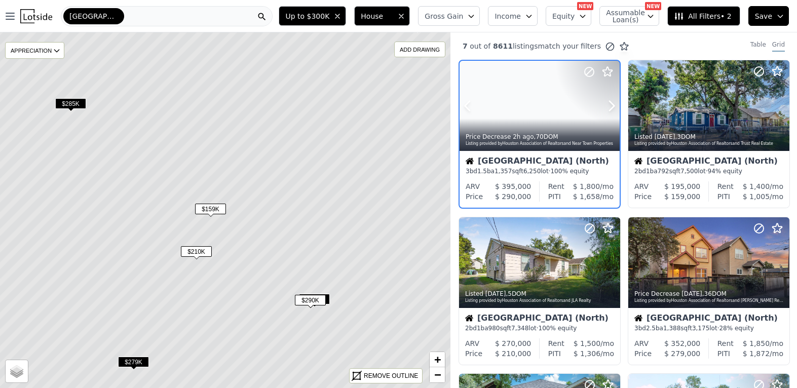
click at [495, 111] on button at bounding box center [479, 106] width 41 height 90
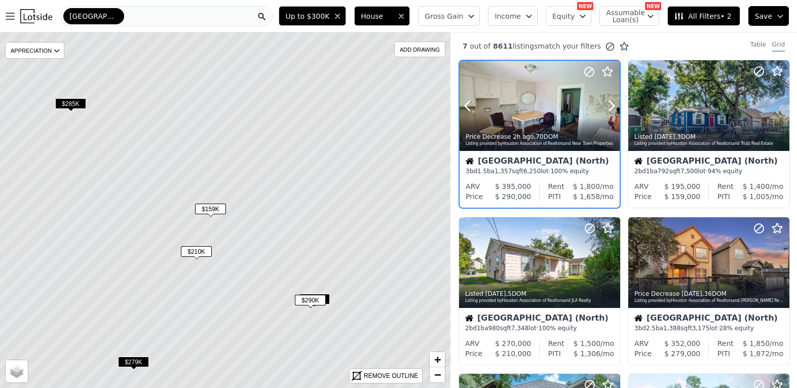
click at [496, 111] on button at bounding box center [479, 106] width 41 height 90
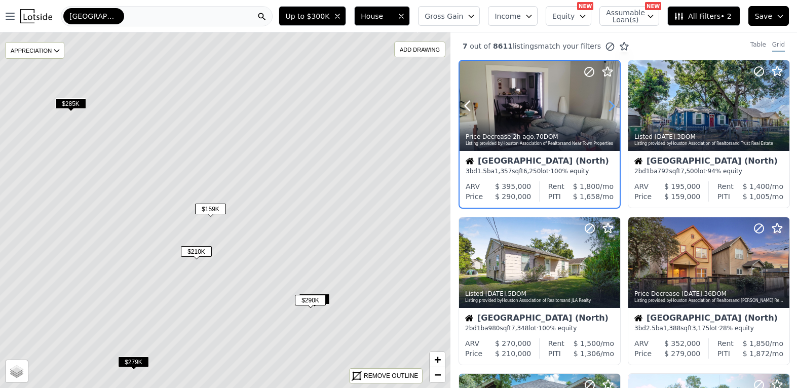
click at [614, 103] on icon at bounding box center [611, 106] width 16 height 16
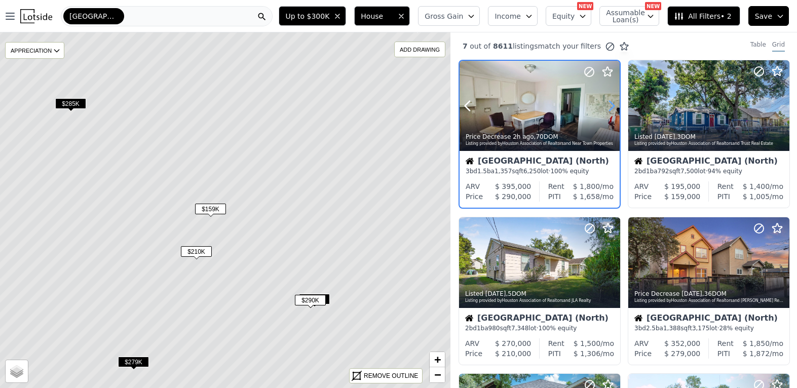
click at [614, 103] on icon at bounding box center [611, 106] width 16 height 16
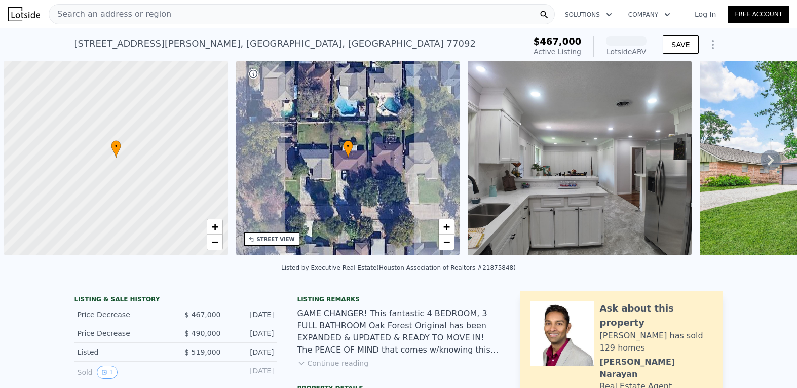
scroll to position [0, 4]
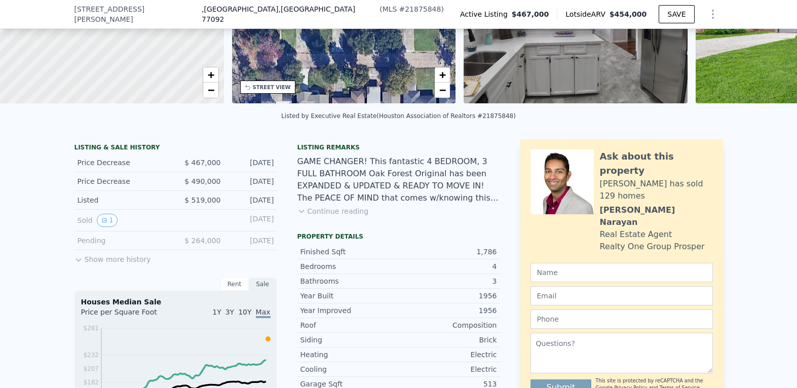
drag, startPoint x: 601, startPoint y: 355, endPoint x: 345, endPoint y: 138, distance: 334.9
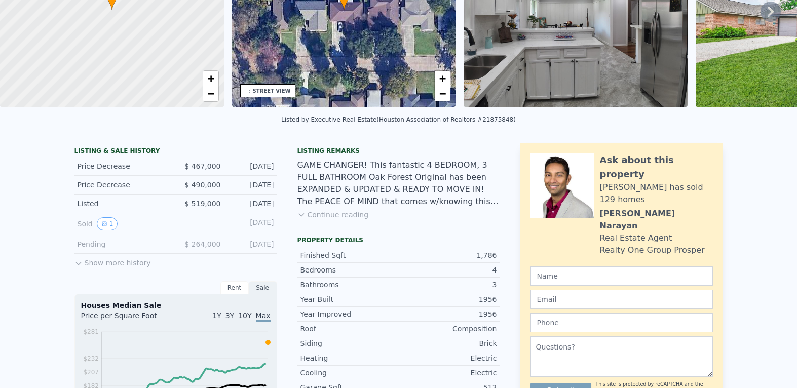
scroll to position [4, 0]
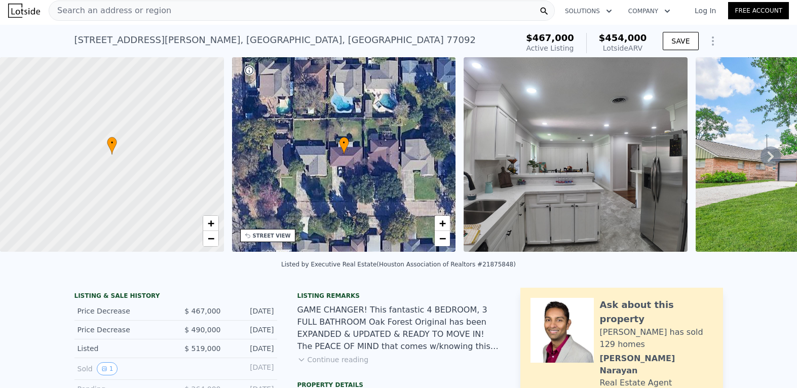
click at [769, 157] on icon at bounding box center [770, 156] width 20 height 20
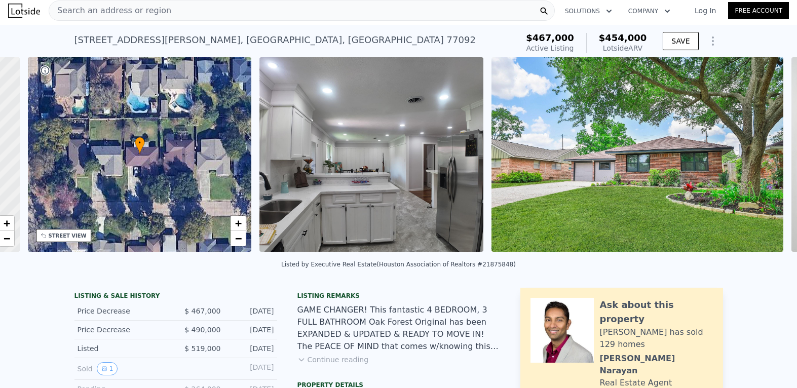
scroll to position [0, 236]
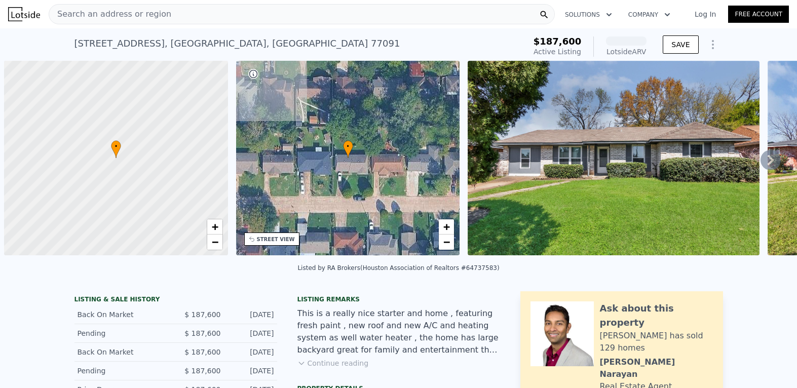
scroll to position [0, 4]
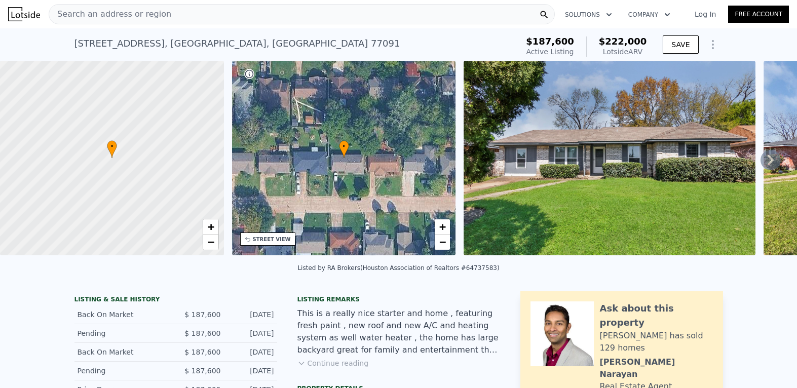
click at [767, 163] on icon at bounding box center [770, 160] width 6 height 10
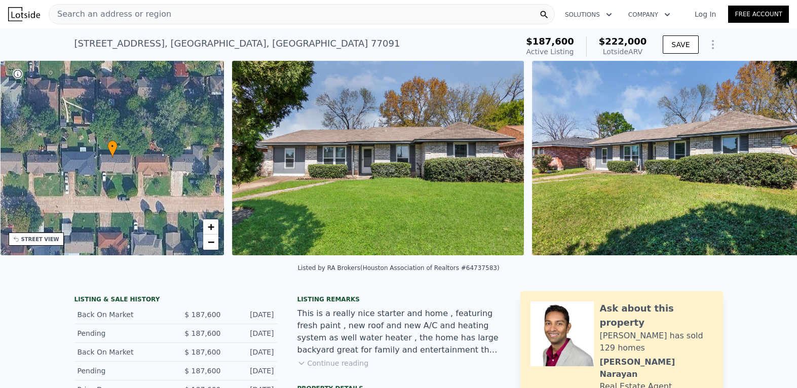
scroll to position [0, 236]
click at [764, 163] on div "• + − • + − STREET VIEW Loading... SATELLITE VIEW" at bounding box center [398, 160] width 797 height 198
click at [760, 165] on icon at bounding box center [770, 160] width 20 height 20
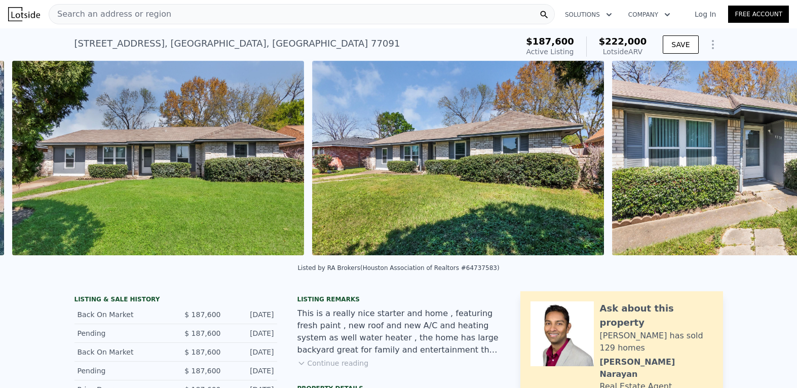
scroll to position [0, 463]
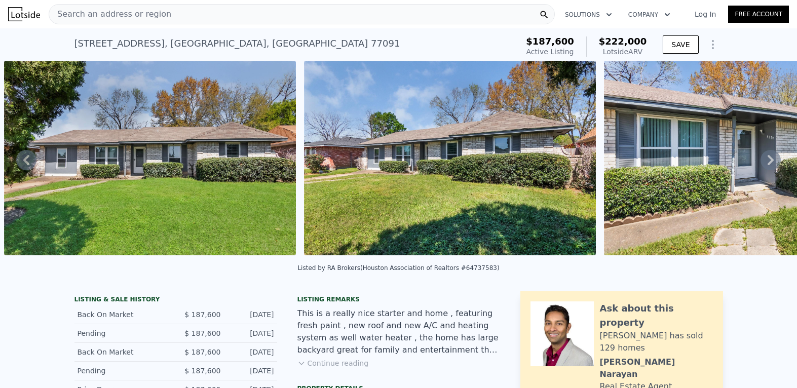
click at [760, 165] on icon at bounding box center [770, 160] width 20 height 20
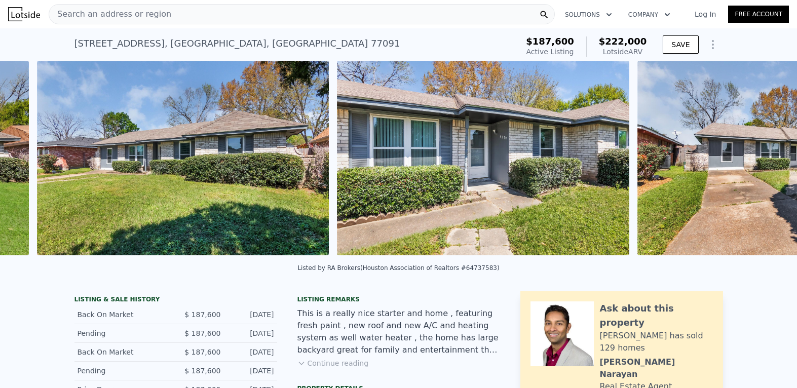
scroll to position [0, 763]
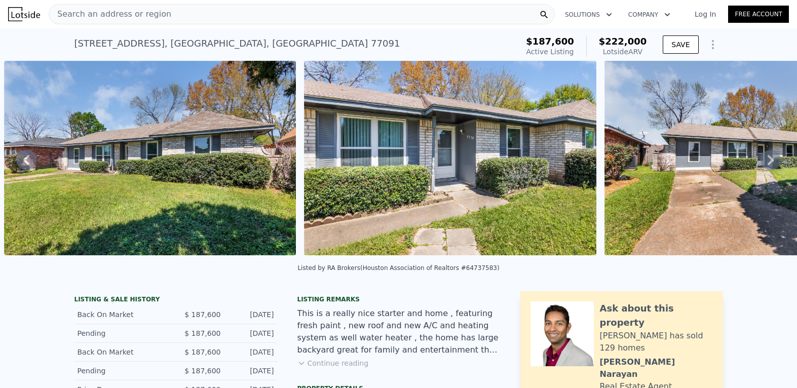
click at [760, 165] on icon at bounding box center [770, 160] width 20 height 20
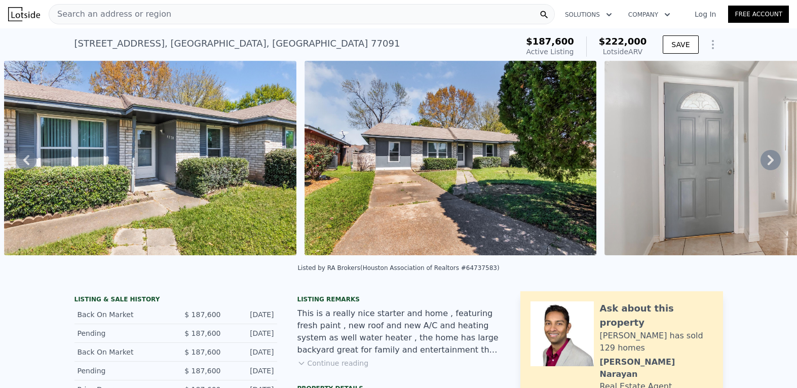
click at [760, 165] on icon at bounding box center [770, 160] width 20 height 20
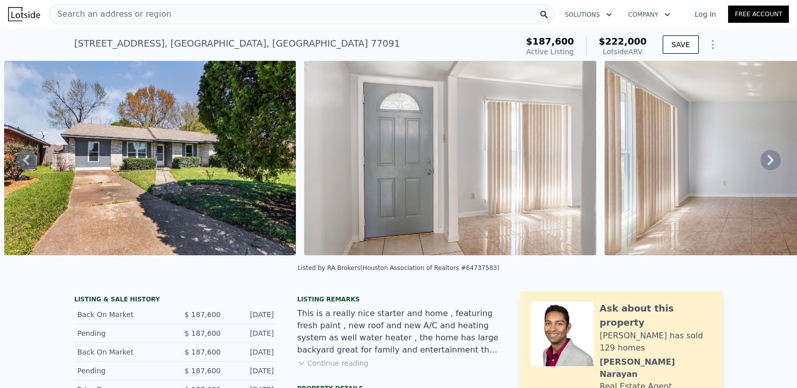
click at [760, 165] on icon at bounding box center [770, 160] width 20 height 20
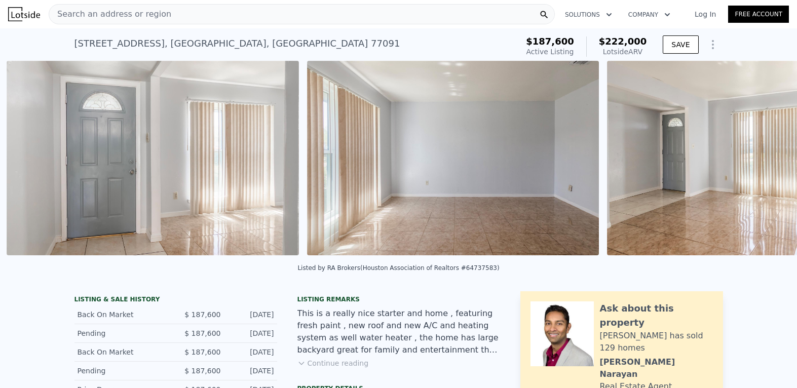
scroll to position [0, 1663]
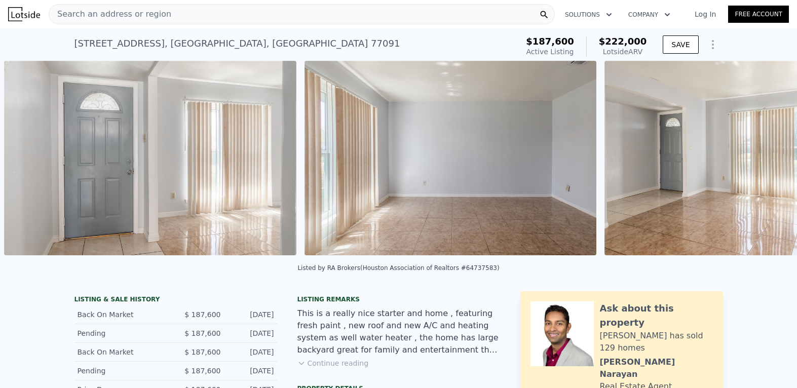
click at [757, 165] on img at bounding box center [750, 158] width 292 height 194
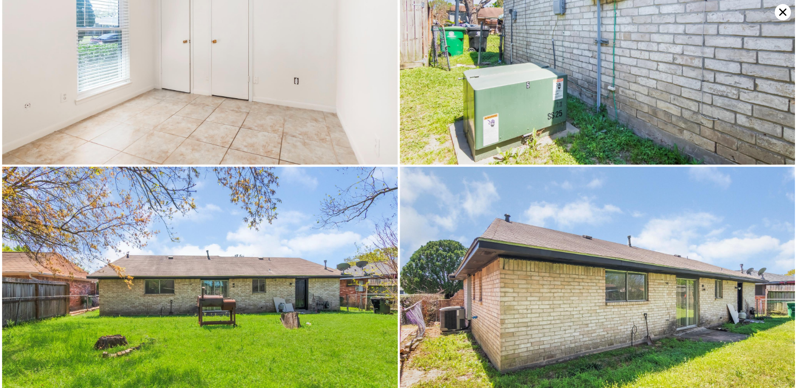
scroll to position [2629, 0]
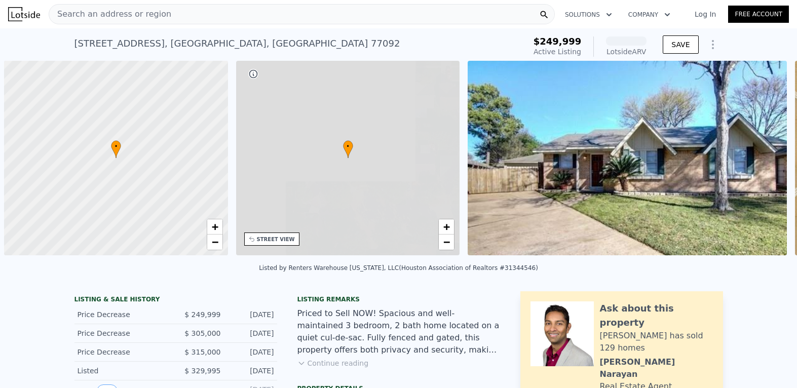
scroll to position [0, 4]
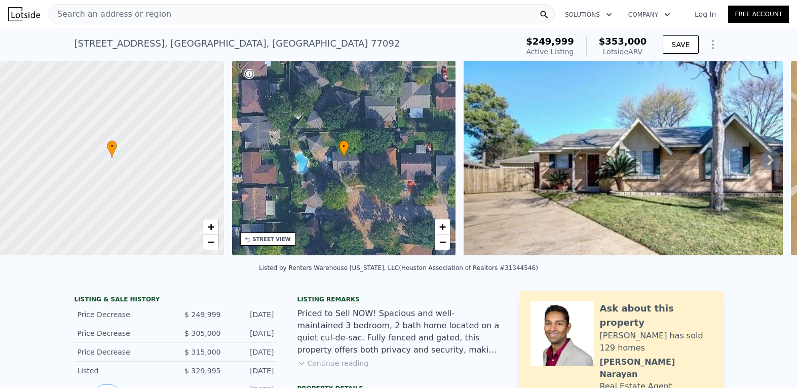
click at [613, 142] on img at bounding box center [622, 158] width 319 height 194
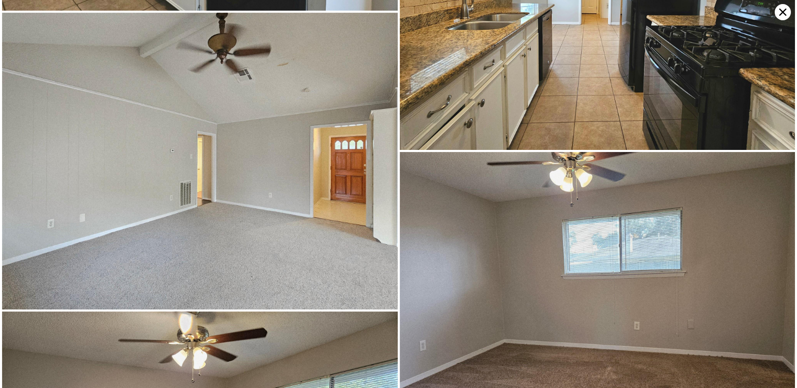
scroll to position [1046, 0]
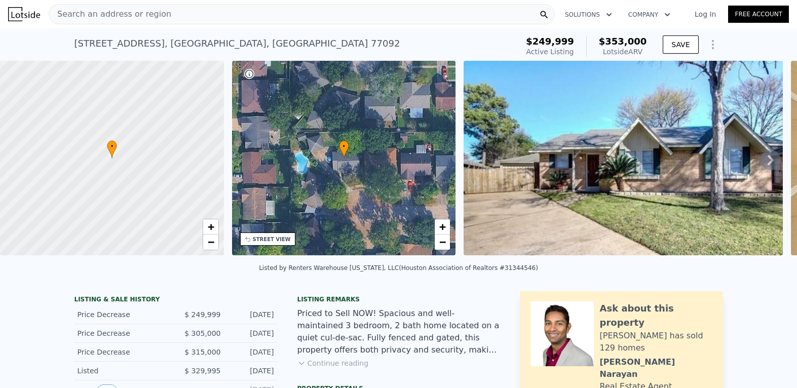
click at [629, 49] on div "Lotside ARV" at bounding box center [623, 52] width 48 height 10
drag, startPoint x: 623, startPoint y: 45, endPoint x: 561, endPoint y: 43, distance: 62.3
click at [595, 43] on div "$353,000 Lotside ARV" at bounding box center [616, 46] width 61 height 20
drag, startPoint x: 560, startPoint y: 44, endPoint x: 522, endPoint y: 43, distance: 38.5
click at [527, 44] on div "6018 Weeping Willow Rd , Houston , TX 77092 Active at $249,999 (~ARV $353k ) $2…" at bounding box center [398, 46] width 648 height 28
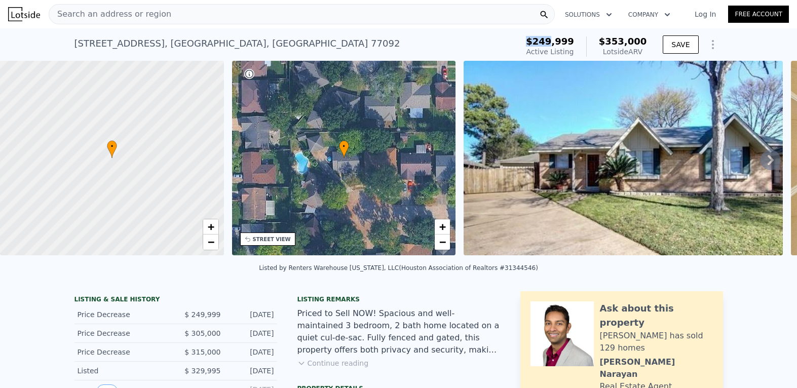
click at [471, 42] on div "6018 Weeping Willow Rd , Houston , TX 77092 Active at $249,999 (~ARV $353k )" at bounding box center [294, 46] width 440 height 28
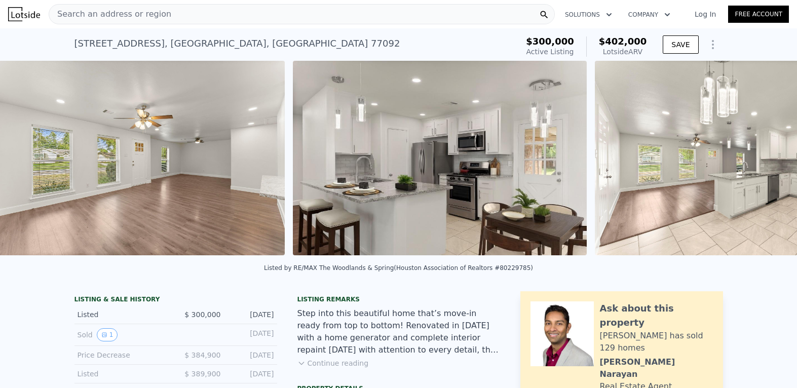
scroll to position [0, 3164]
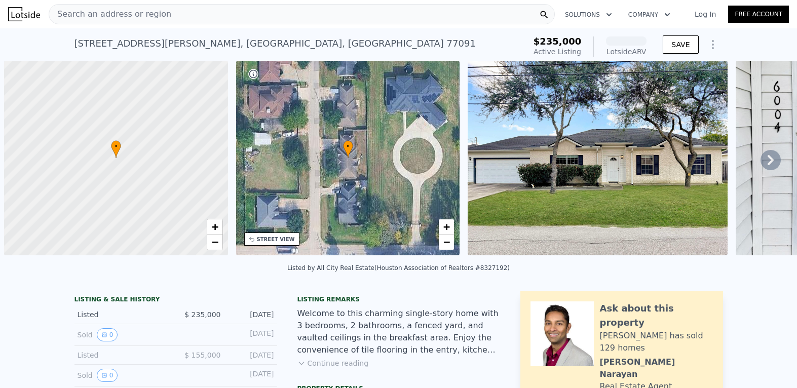
scroll to position [0, 4]
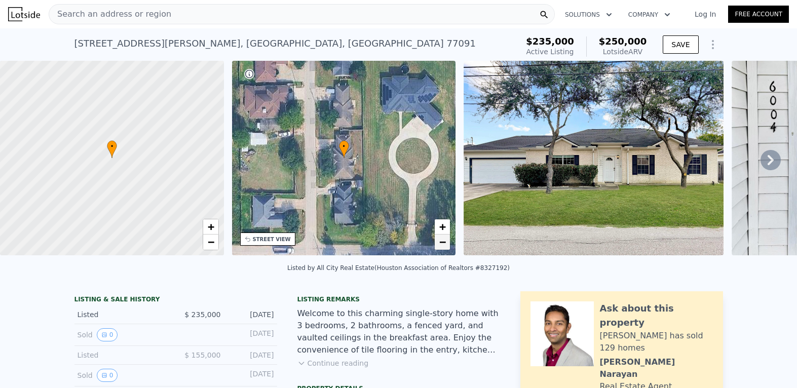
click at [444, 241] on span "−" at bounding box center [442, 241] width 7 height 13
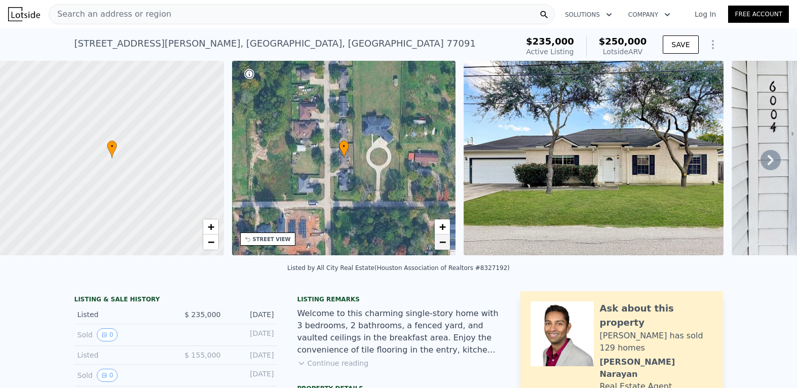
click at [444, 241] on span "−" at bounding box center [442, 241] width 7 height 13
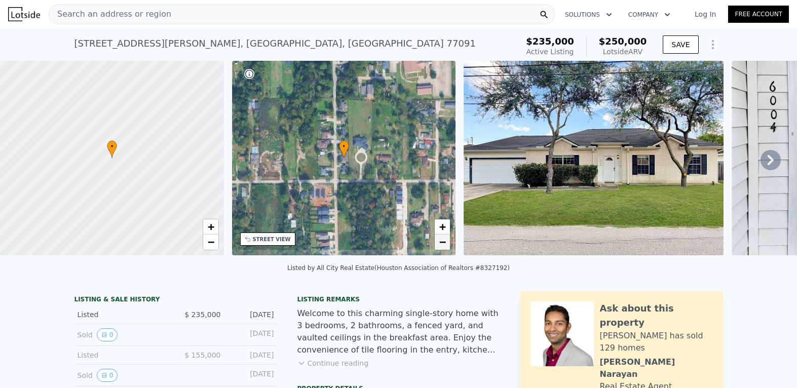
click at [444, 241] on span "−" at bounding box center [442, 241] width 7 height 13
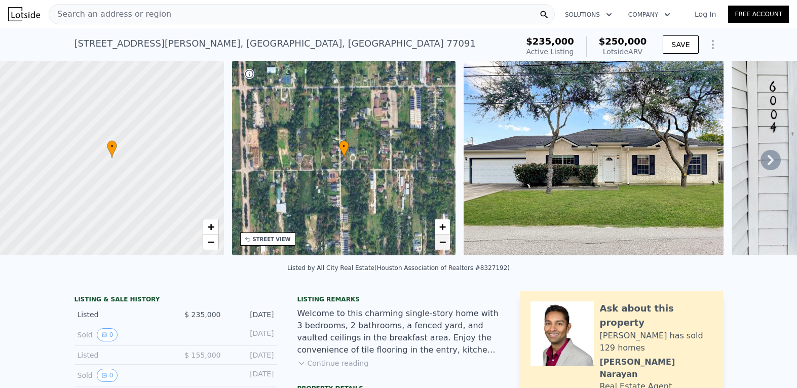
click at [444, 241] on span "−" at bounding box center [442, 241] width 7 height 13
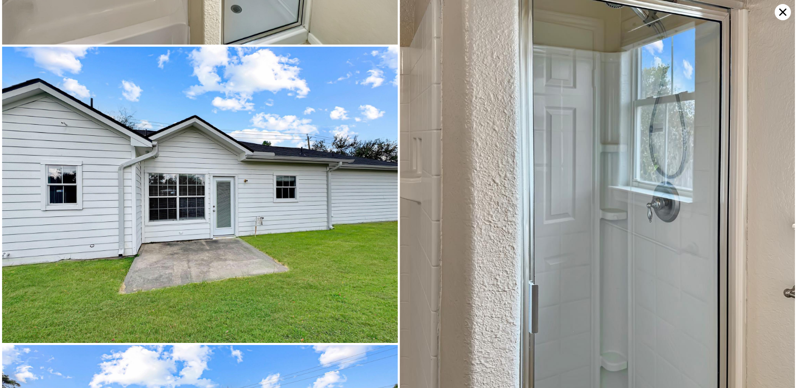
scroll to position [2365, 0]
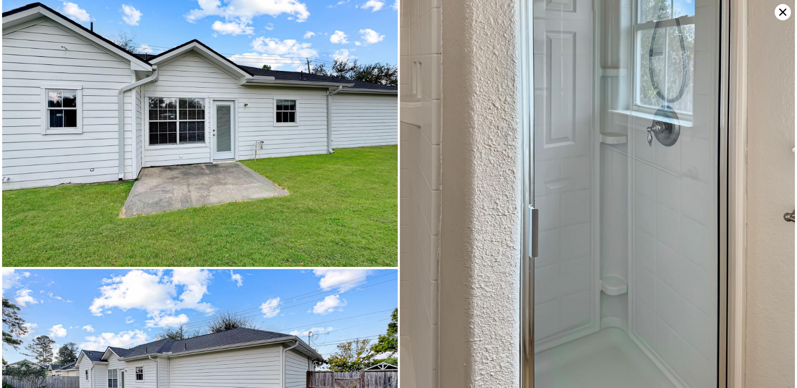
drag, startPoint x: 297, startPoint y: 251, endPoint x: 325, endPoint y: 338, distance: 91.5
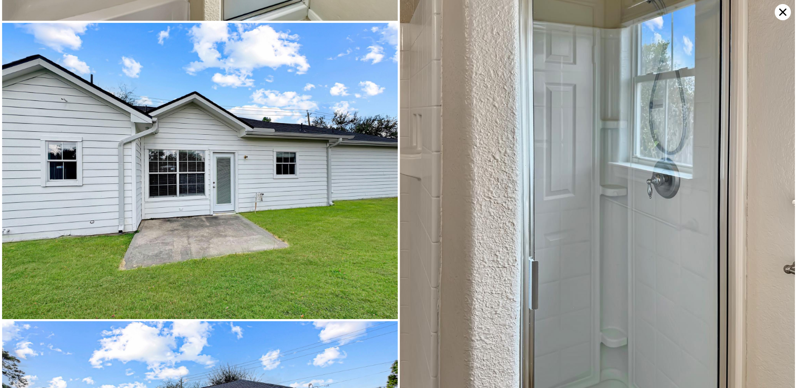
drag, startPoint x: 226, startPoint y: 277, endPoint x: 203, endPoint y: 146, distance: 132.6
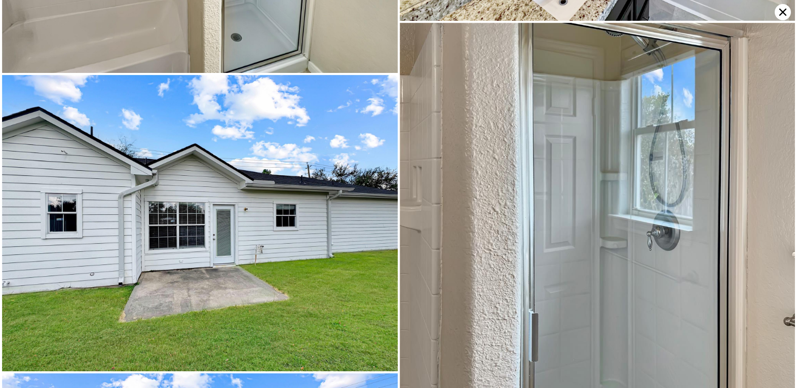
drag, startPoint x: 288, startPoint y: 318, endPoint x: 276, endPoint y: 14, distance: 304.6
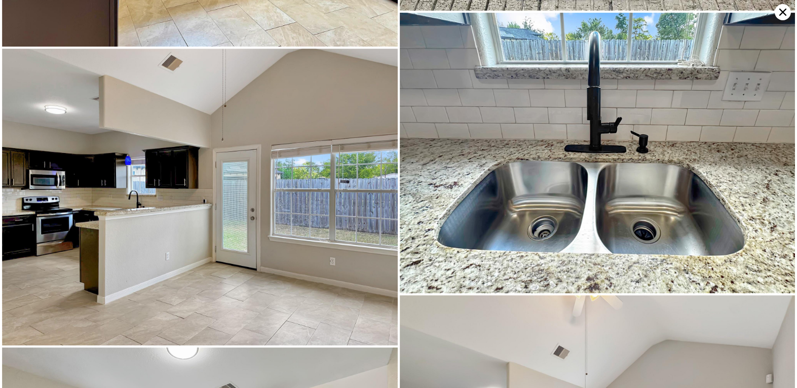
scroll to position [0, 0]
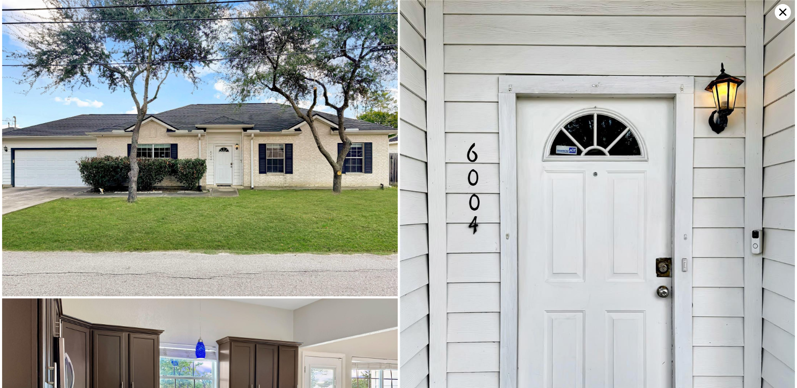
click at [167, 181] on img at bounding box center [200, 148] width 396 height 296
